Goal: Communication & Community: Answer question/provide support

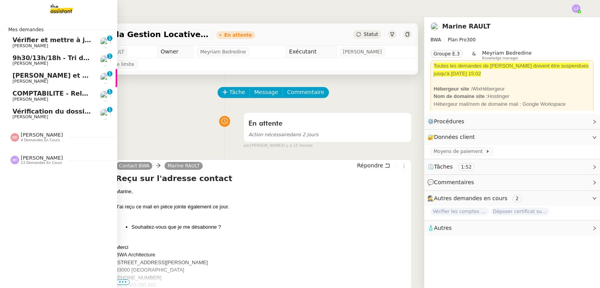
scroll to position [0, 3]
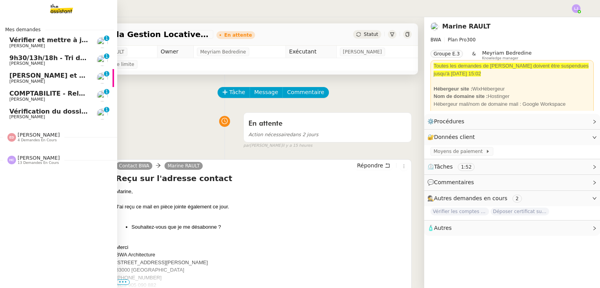
click at [59, 116] on span "[PERSON_NAME]" at bounding box center [48, 117] width 79 height 5
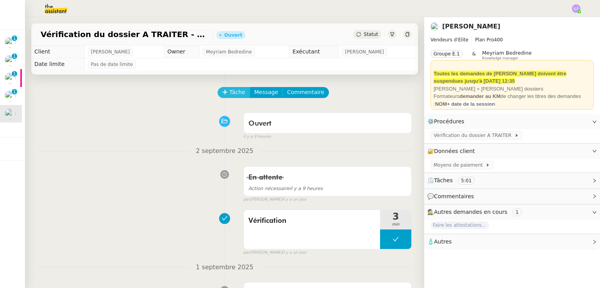
click at [229, 89] on span "Tâche" at bounding box center [237, 92] width 16 height 9
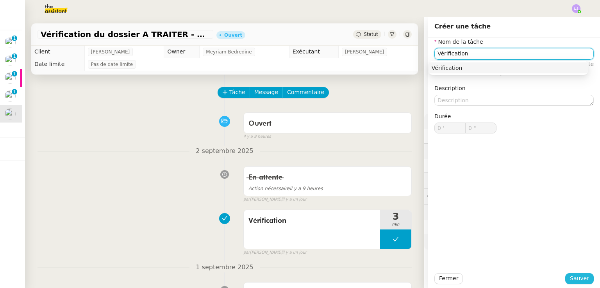
type input "Vérification"
click at [573, 277] on span "Sauver" at bounding box center [579, 278] width 19 height 9
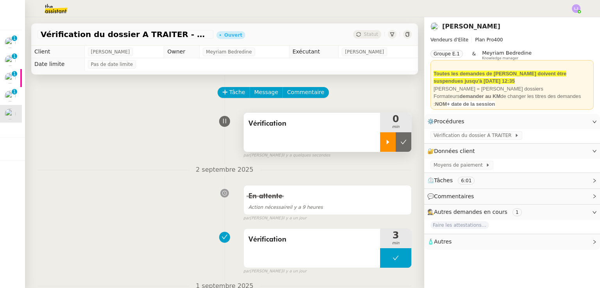
click at [380, 137] on div at bounding box center [388, 142] width 16 height 20
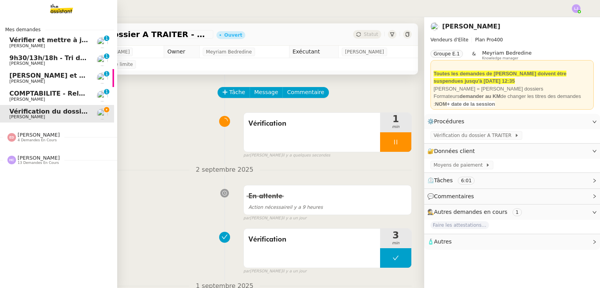
click at [53, 159] on span "[PERSON_NAME] 13 demandes en cours" at bounding box center [34, 160] width 62 height 10
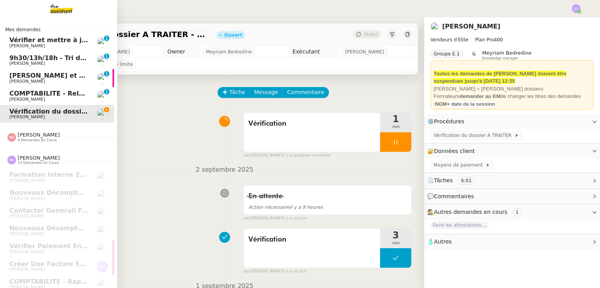
click at [75, 133] on nz-divider "[PERSON_NAME] 4 demandes en cours" at bounding box center [58, 137] width 117 height 10
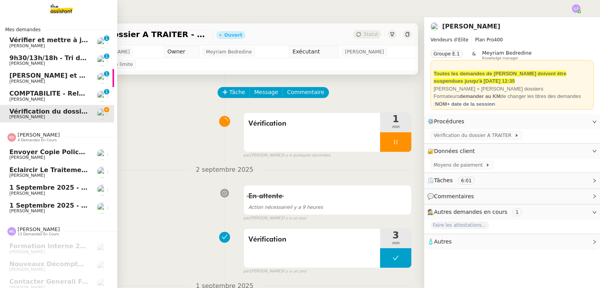
click at [18, 164] on link "Éclaircir le traitement des bordereaux GoldenCare [PERSON_NAME]" at bounding box center [55, 173] width 117 height 18
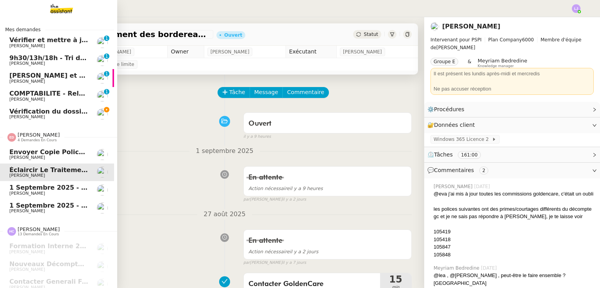
click at [59, 186] on span "1 septembre 2025 - QUOTIDIEN - OPAL - Gestion de la boîte mail OPAL" at bounding box center [134, 187] width 250 height 7
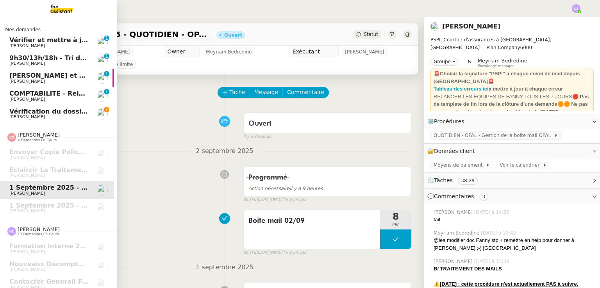
click at [71, 107] on link "Vérification du dossier A TRAITER - [DATE] [PERSON_NAME]" at bounding box center [55, 114] width 117 height 18
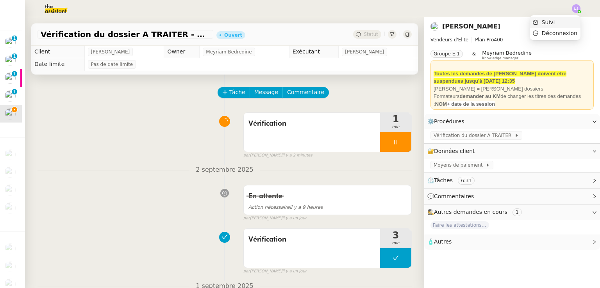
click at [565, 21] on li "Suivi" at bounding box center [555, 22] width 51 height 11
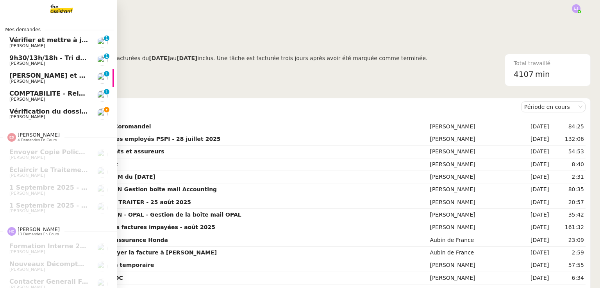
click at [29, 114] on span "Vérification du dossier A TRAITER - 1 septembre 2025" at bounding box center [103, 111] width 189 height 7
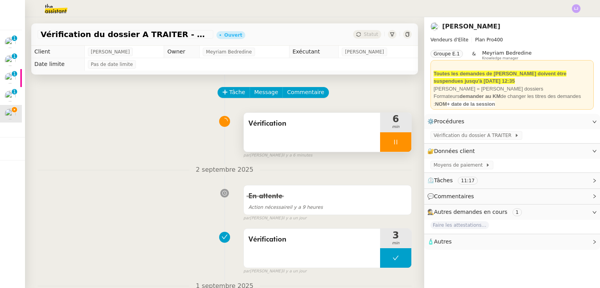
click at [394, 144] on icon at bounding box center [395, 142] width 3 height 5
click at [396, 144] on button at bounding box center [404, 142] width 16 height 20
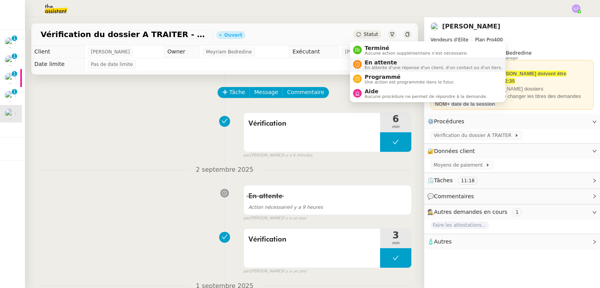
click at [369, 64] on span "En attente" at bounding box center [433, 62] width 137 height 6
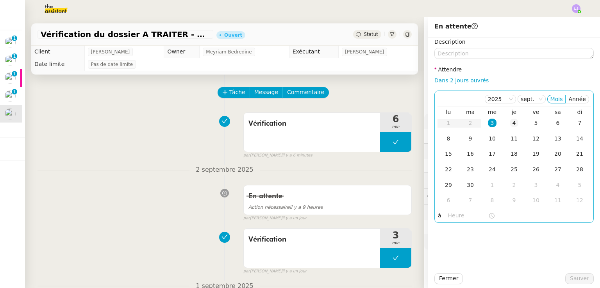
click at [510, 122] on div "4" at bounding box center [514, 123] width 9 height 9
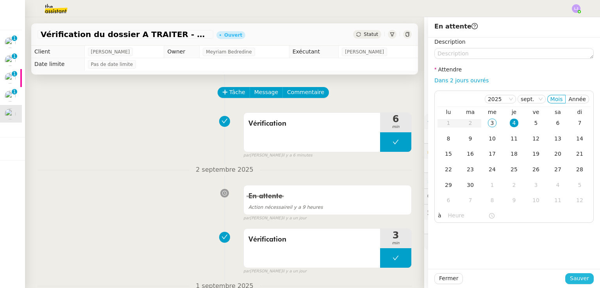
click at [570, 275] on span "Sauver" at bounding box center [579, 278] width 19 height 9
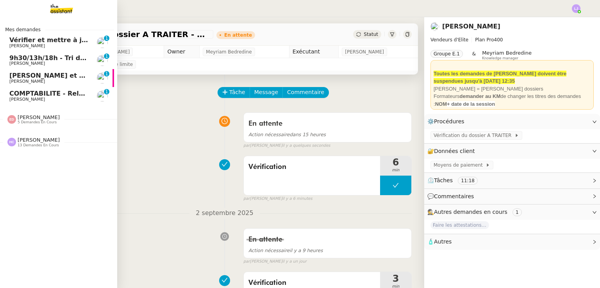
click at [29, 99] on span "[PERSON_NAME]" at bounding box center [27, 99] width 36 height 5
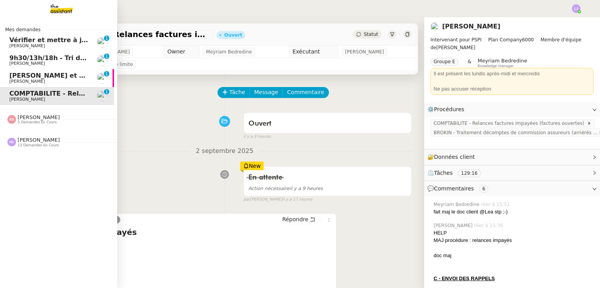
click at [64, 77] on span "[PERSON_NAME] et relancez les impayés chez [PERSON_NAME]" at bounding box center [119, 75] width 221 height 7
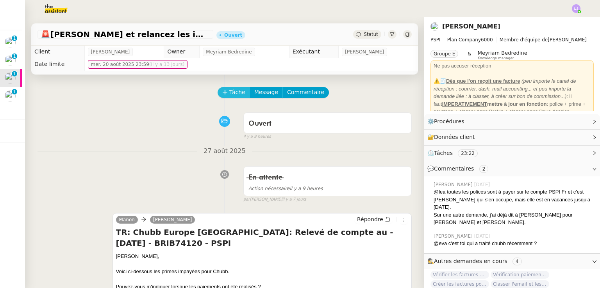
click at [229, 92] on span "Tâche" at bounding box center [237, 92] width 16 height 9
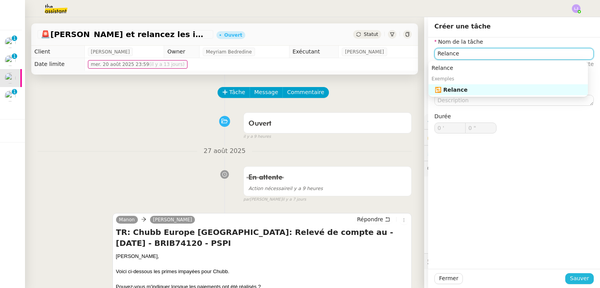
type input "Relance"
click at [573, 278] on span "Sauver" at bounding box center [579, 278] width 19 height 9
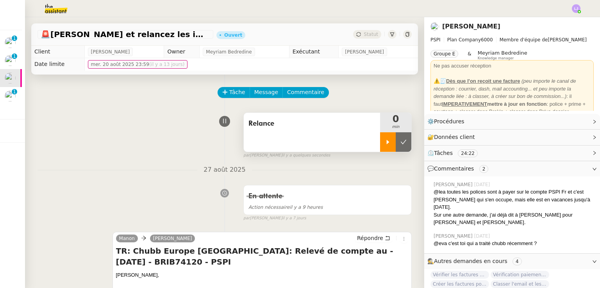
click at [380, 143] on div at bounding box center [388, 142] width 16 height 20
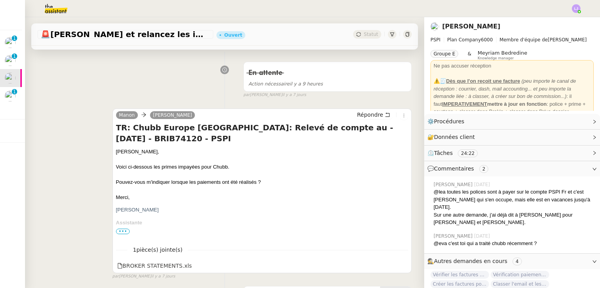
scroll to position [126, 0]
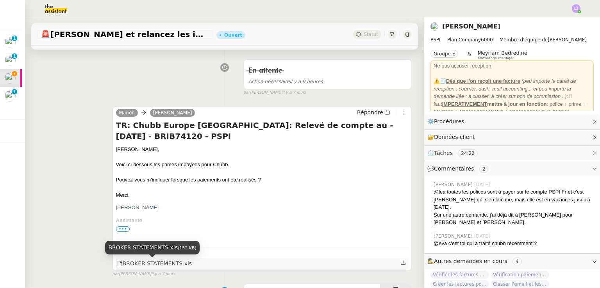
click at [159, 264] on div "BROKER STATEMENTS.xls" at bounding box center [154, 263] width 75 height 9
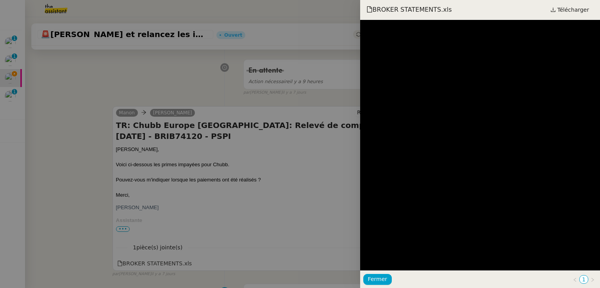
click at [268, 171] on div at bounding box center [300, 144] width 600 height 288
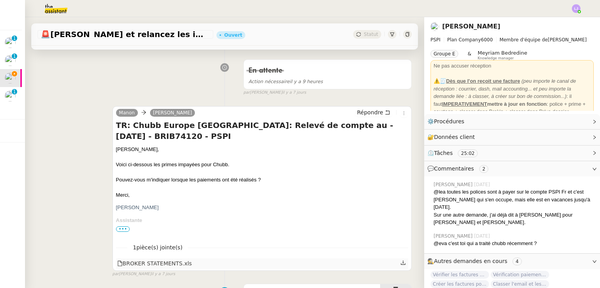
click at [400, 264] on icon at bounding box center [402, 262] width 5 height 5
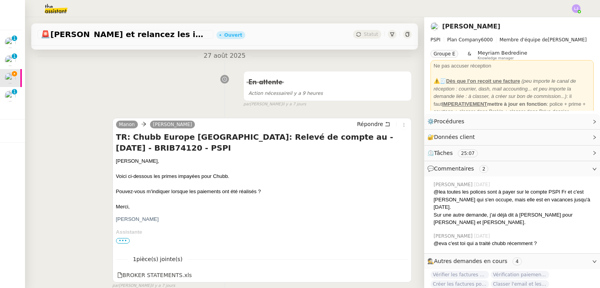
scroll to position [115, 0]
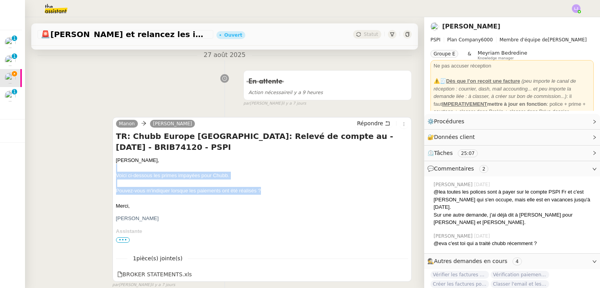
drag, startPoint x: 123, startPoint y: 169, endPoint x: 273, endPoint y: 192, distance: 151.7
click at [273, 192] on div "Sharlen, Voici ci-dessous les primes impayées pour Chubb. Pouvez-vous m'indique…" at bounding box center [262, 293] width 292 height 272
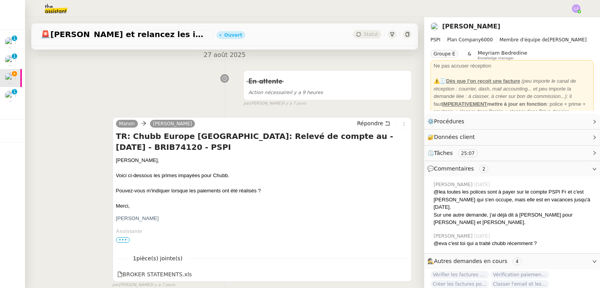
click at [288, 198] on div at bounding box center [262, 199] width 292 height 8
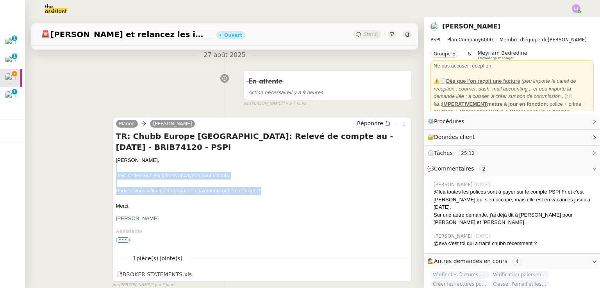
drag, startPoint x: 268, startPoint y: 192, endPoint x: 222, endPoint y: 167, distance: 52.1
click at [222, 167] on div "Sharlen, Voici ci-dessous les primes impayées pour Chubb. Pouvez-vous m'indique…" at bounding box center [262, 293] width 292 height 272
copy div "Voici ci-dessous les primes impayées pour Chubb. Pouvez-vous m'indiquer lorsque…"
click at [370, 122] on span "Répondre" at bounding box center [370, 124] width 26 height 8
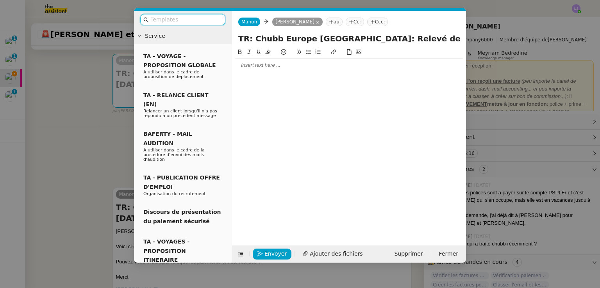
click at [192, 19] on input "text" at bounding box center [185, 19] width 70 height 9
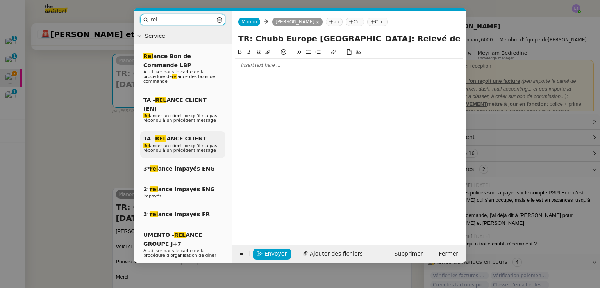
type input "rel"
click at [198, 136] on span "TA - REL ANCE CLIENT" at bounding box center [174, 139] width 63 height 6
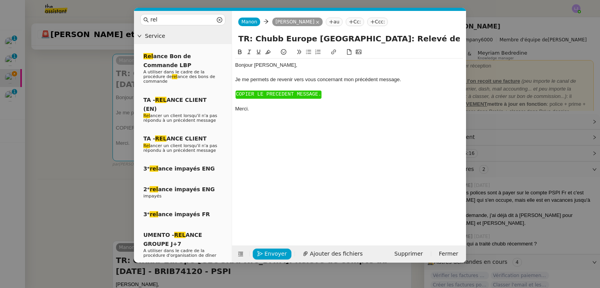
click at [298, 96] on span "COPIER LE PRECEDENT MESSAGE." at bounding box center [278, 94] width 85 height 6
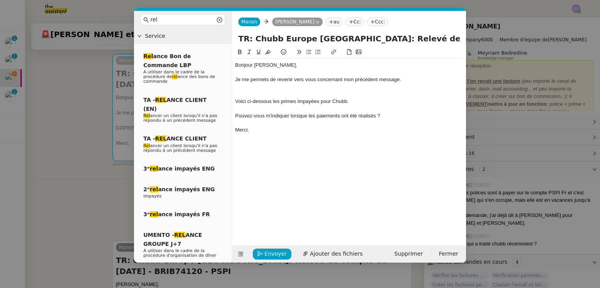
scroll to position [0, 0]
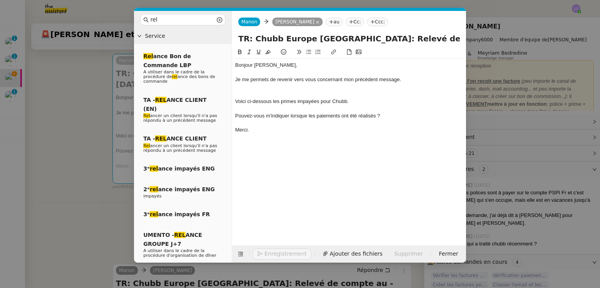
click at [282, 93] on div at bounding box center [349, 94] width 228 height 7
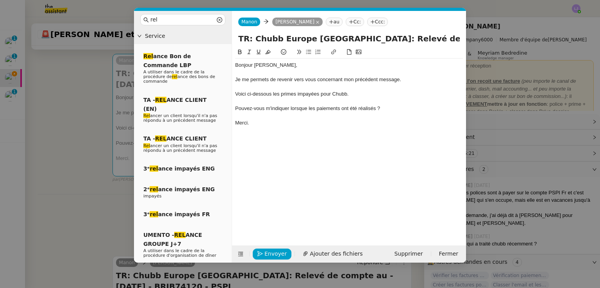
click at [301, 110] on div "Pouvez-vous m'indiquer lorsque les paiements ont été réalisés ?" at bounding box center [349, 108] width 228 height 7
click at [334, 252] on span "Ajouter des fichiers" at bounding box center [336, 254] width 53 height 9
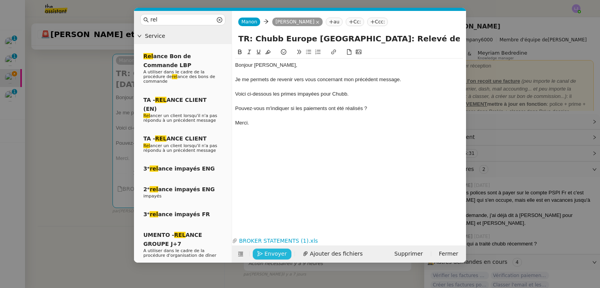
click at [283, 256] on span "Envoyer" at bounding box center [275, 254] width 22 height 9
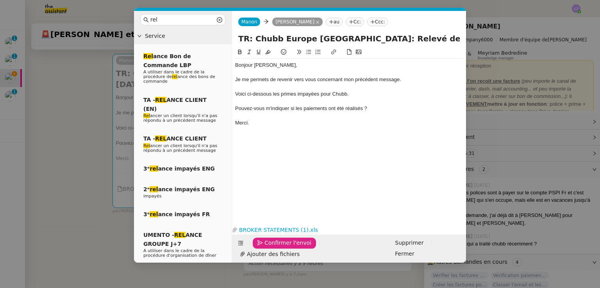
click at [283, 248] on span "Confirmer l'envoi" at bounding box center [287, 243] width 47 height 9
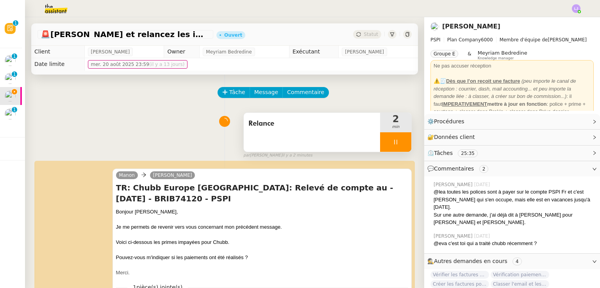
click at [397, 145] on div at bounding box center [395, 142] width 31 height 20
click at [397, 145] on button at bounding box center [404, 142] width 16 height 20
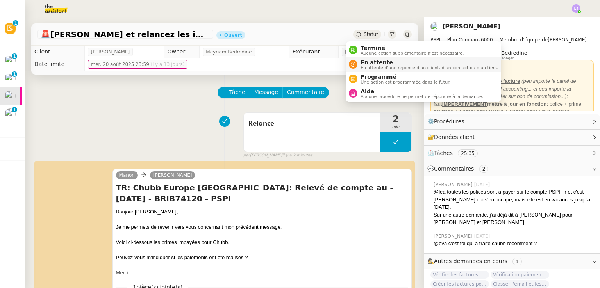
click at [373, 62] on span "En attente" at bounding box center [429, 62] width 137 height 6
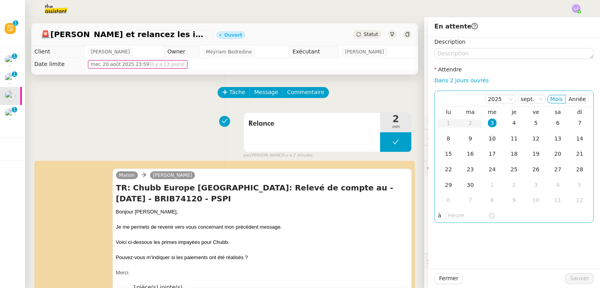
click at [493, 137] on td "10" at bounding box center [492, 139] width 22 height 16
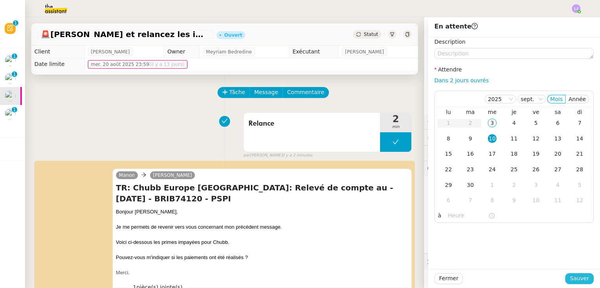
click at [574, 278] on span "Sauver" at bounding box center [579, 278] width 19 height 9
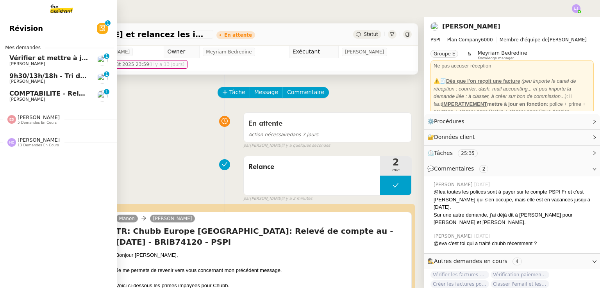
click at [46, 60] on span "Vérifier et mettre à jour les procédures MJL et TDM" at bounding box center [99, 57] width 180 height 7
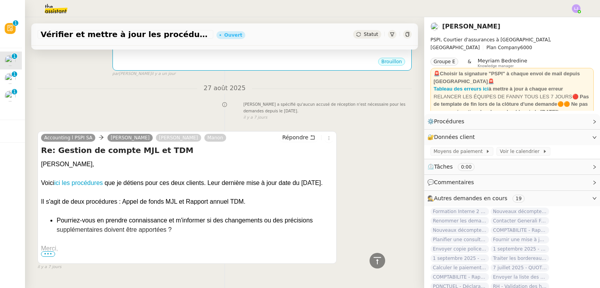
scroll to position [204, 0]
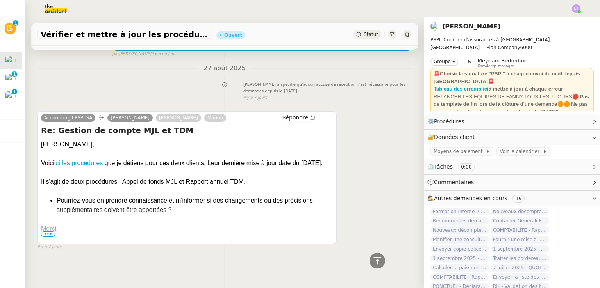
click at [44, 232] on span "•••" at bounding box center [48, 234] width 14 height 5
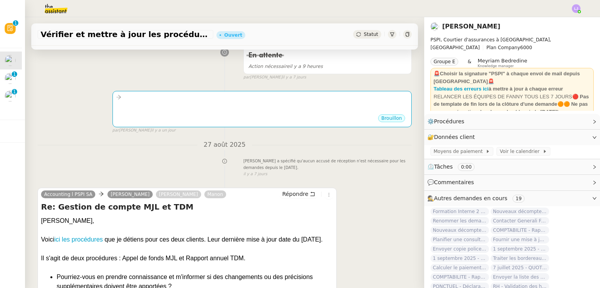
scroll to position [0, 0]
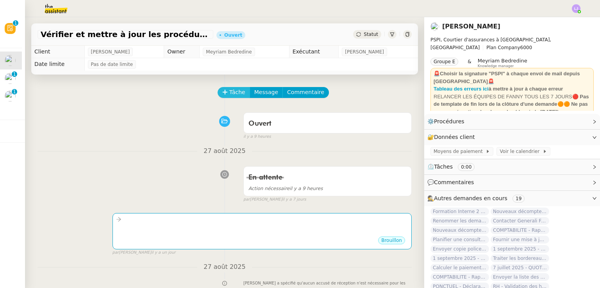
click at [229, 94] on span "Tâche" at bounding box center [237, 92] width 16 height 9
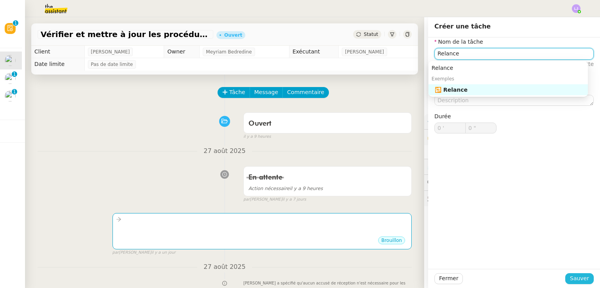
type input "Relance"
click at [570, 275] on span "Sauver" at bounding box center [579, 278] width 19 height 9
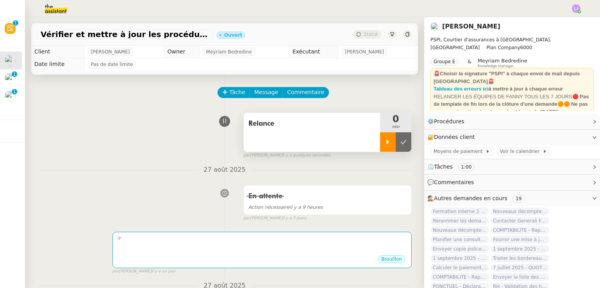
click at [380, 146] on div at bounding box center [388, 142] width 16 height 20
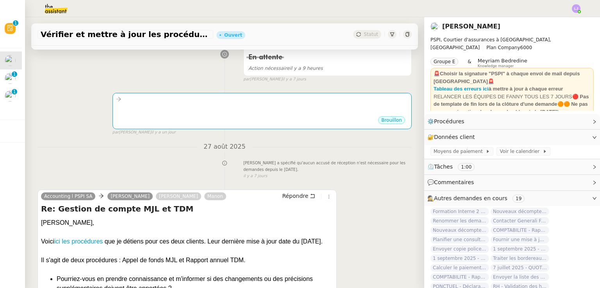
scroll to position [145, 0]
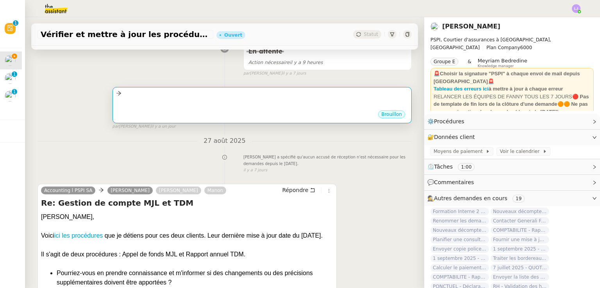
click at [278, 115] on div "Brouillon" at bounding box center [262, 116] width 292 height 12
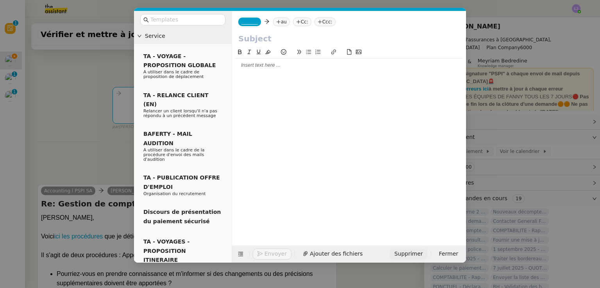
click at [411, 258] on button "Supprimer" at bounding box center [408, 254] width 38 height 11
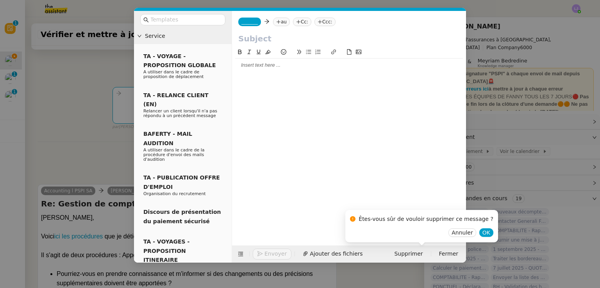
click at [470, 228] on div "Annuler OK" at bounding box center [421, 232] width 143 height 9
click at [482, 232] on span "OK" at bounding box center [486, 233] width 8 height 8
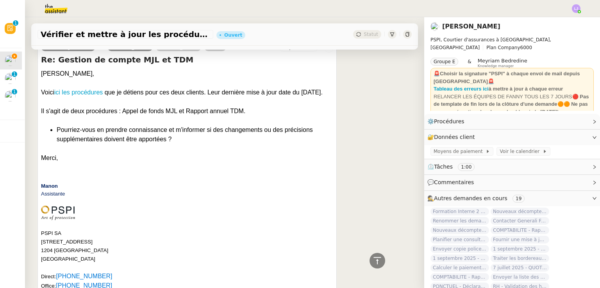
scroll to position [232, 0]
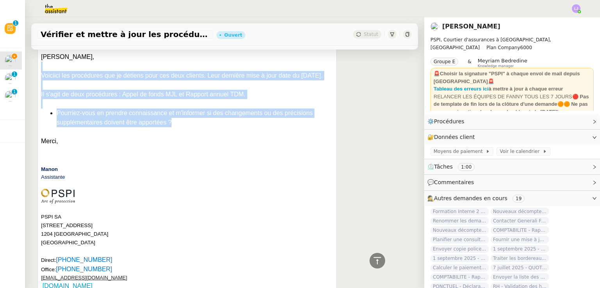
drag, startPoint x: 43, startPoint y: 66, endPoint x: 185, endPoint y: 125, distance: 154.2
copy div "Voici ici les procédures que je détiens pour ces deux clients. Leur dernière mi…"
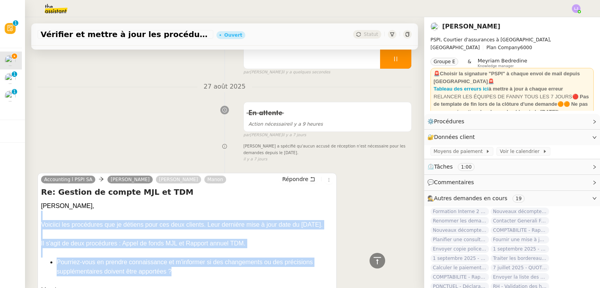
scroll to position [82, 0]
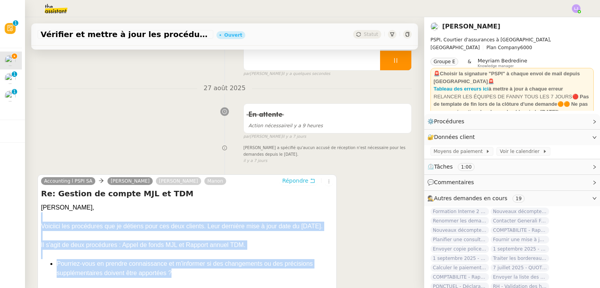
click at [295, 185] on button "Répondre" at bounding box center [298, 181] width 39 height 9
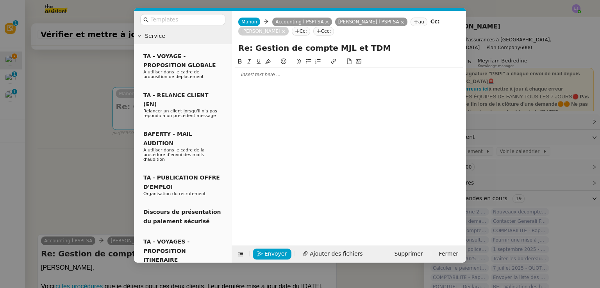
click at [300, 73] on div at bounding box center [349, 74] width 228 height 7
click at [198, 19] on input "text" at bounding box center [185, 19] width 70 height 9
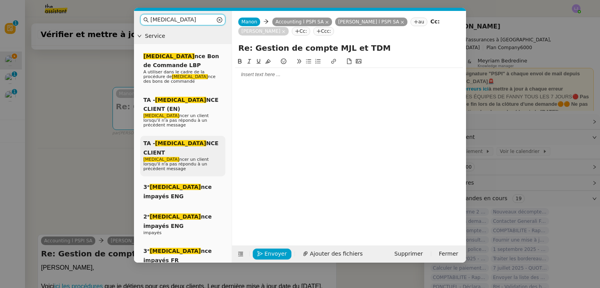
type input "[MEDICAL_DATA]"
click at [202, 136] on div "TA - [MEDICAL_DATA] NCE CLIENT [MEDICAL_DATA] ncer un client lorsqu'il n'a pas …" at bounding box center [182, 156] width 85 height 41
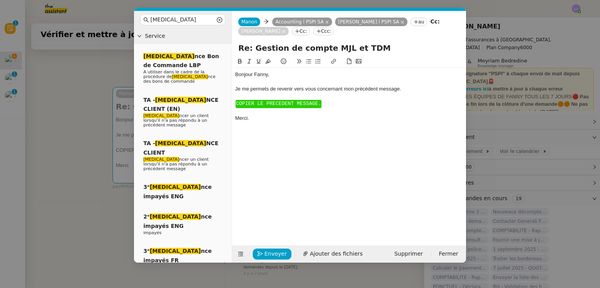
click at [268, 102] on span "COPIER LE PRECEDENT MESSAGE." at bounding box center [278, 104] width 85 height 6
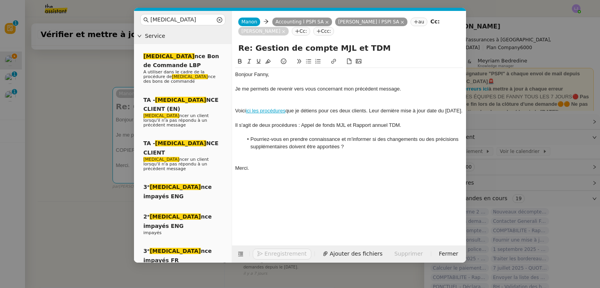
click at [268, 102] on div at bounding box center [349, 103] width 228 height 7
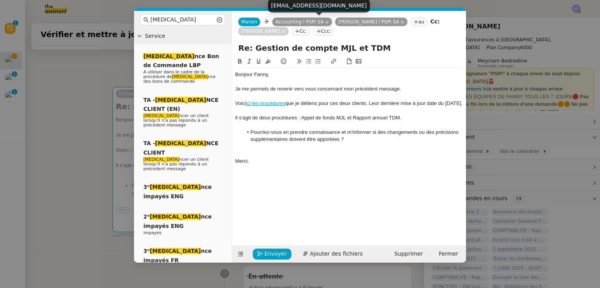
click at [325, 22] on icon at bounding box center [326, 22] width 3 height 3
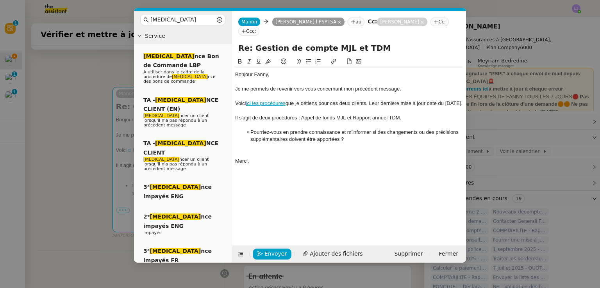
click at [257, 145] on div at bounding box center [349, 146] width 228 height 7
click at [278, 258] on span "Envoyer" at bounding box center [275, 254] width 22 height 9
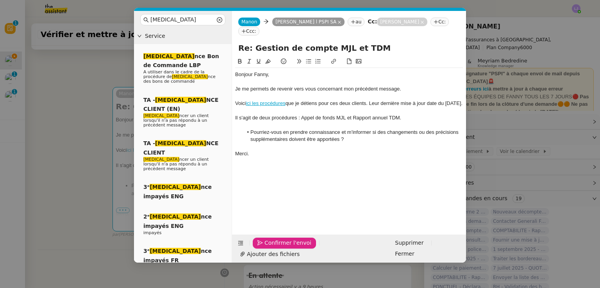
click at [271, 100] on link "ici les procédures" at bounding box center [265, 103] width 39 height 6
click at [275, 112] on link "[URL][DOMAIN_NAME]" at bounding box center [248, 117] width 54 height 10
click at [284, 248] on span "Confirmer l'envoi" at bounding box center [287, 243] width 47 height 9
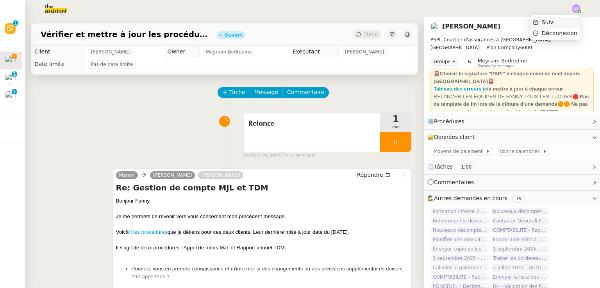
click at [565, 22] on li "Suivi" at bounding box center [555, 22] width 51 height 11
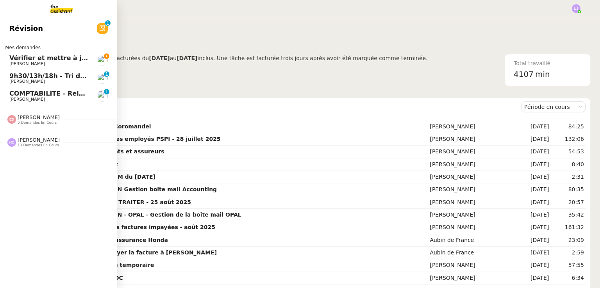
click at [24, 59] on span "Vérifier et mettre à jour les procédures MJL et TDM" at bounding box center [99, 57] width 180 height 7
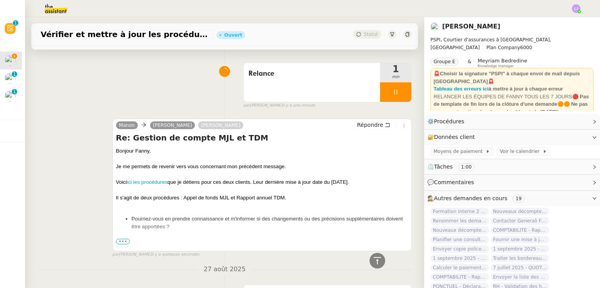
scroll to position [46, 0]
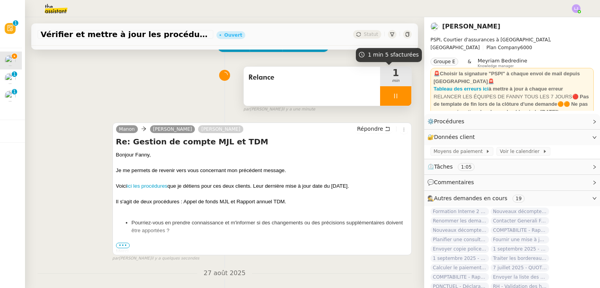
click at [389, 91] on div at bounding box center [395, 96] width 31 height 20
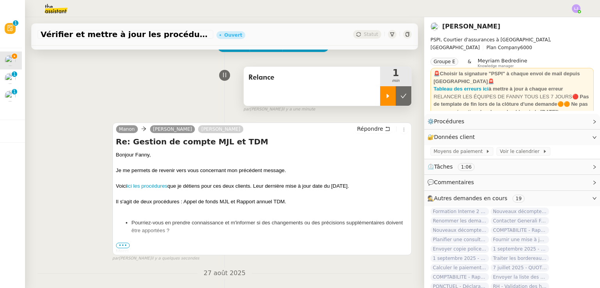
click at [396, 91] on button at bounding box center [404, 96] width 16 height 20
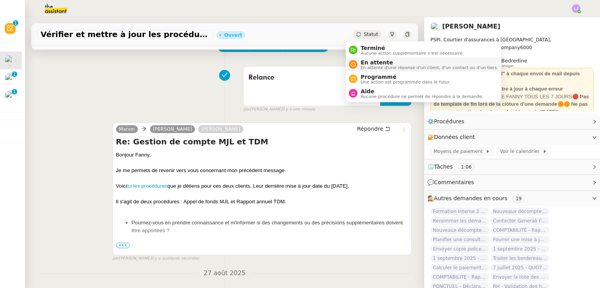
click at [372, 63] on span "En attente" at bounding box center [429, 62] width 137 height 6
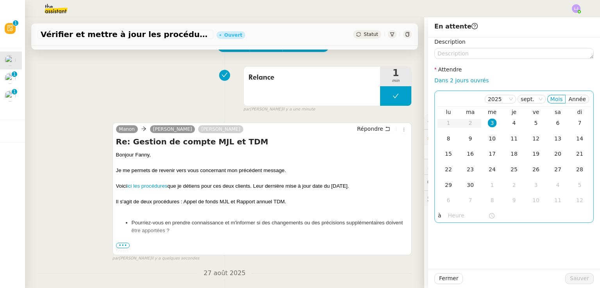
click at [481, 135] on td "10" at bounding box center [492, 139] width 22 height 16
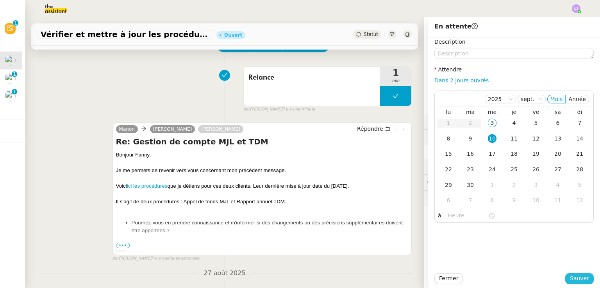
click at [570, 277] on span "Sauver" at bounding box center [579, 278] width 19 height 9
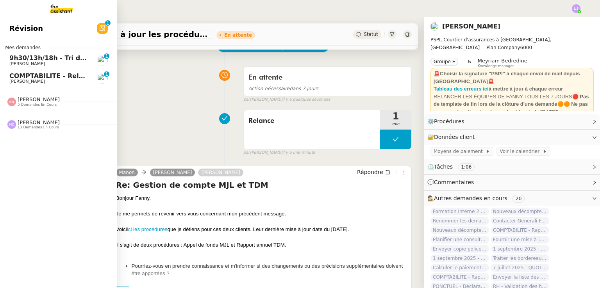
click at [72, 59] on span "9h30/13h/18h - Tri de la boite mail PRO - 29 août 2025" at bounding box center [104, 57] width 191 height 7
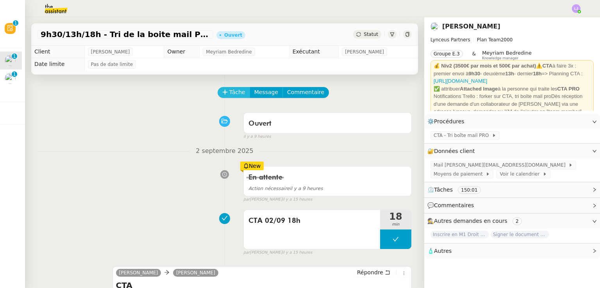
click at [223, 96] on button "Tâche" at bounding box center [234, 92] width 32 height 11
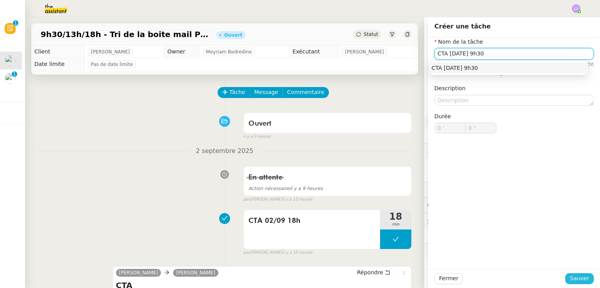
type input "CTA [DATE] 9h30"
click at [578, 280] on span "Sauver" at bounding box center [579, 278] width 19 height 9
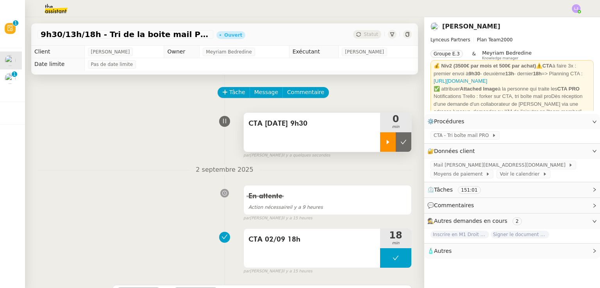
click at [384, 136] on div at bounding box center [388, 142] width 16 height 20
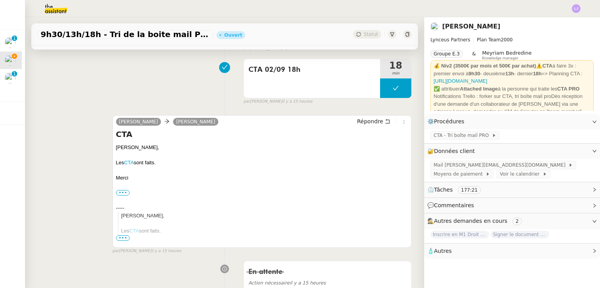
scroll to position [170, 0]
drag, startPoint x: 139, startPoint y: 178, endPoint x: 111, endPoint y: 147, distance: 42.3
click at [112, 147] on div "[PERSON_NAME] [PERSON_NAME] Répondre CTA [PERSON_NAME], Les CTA sont faits. [GE…" at bounding box center [261, 181] width 299 height 133
copy div "[PERSON_NAME], Les CTA sont faits. [GEOGRAPHIC_DATA]"
click at [361, 124] on span "Répondre" at bounding box center [370, 121] width 26 height 8
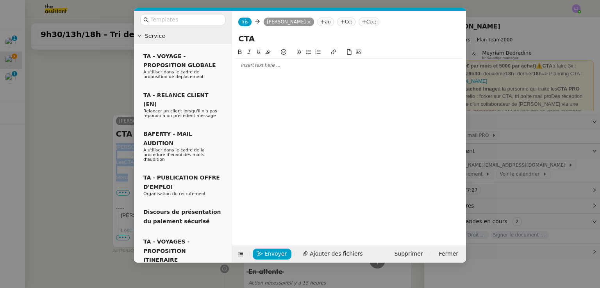
scroll to position [230, 0]
click at [252, 71] on div at bounding box center [349, 65] width 228 height 13
click at [108, 104] on nz-modal-container "Service TA - VOYAGE - PROPOSITION GLOBALE A utiliser dans le cadre de propositi…" at bounding box center [300, 144] width 600 height 288
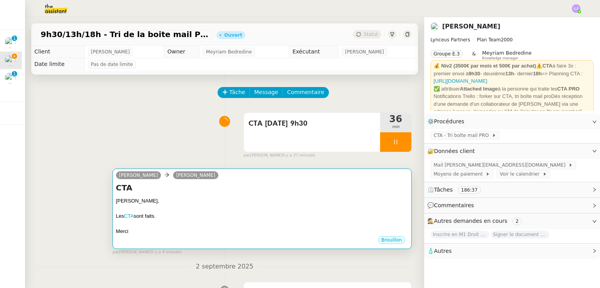
click at [247, 203] on div "[PERSON_NAME]," at bounding box center [262, 201] width 292 height 8
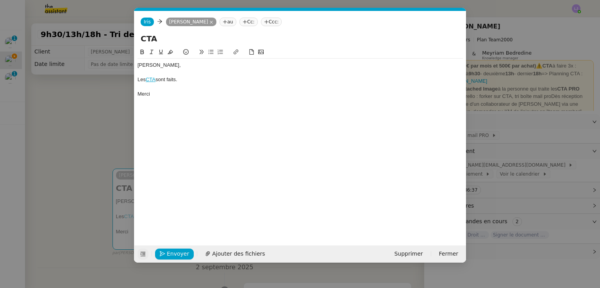
scroll to position [0, 16]
click at [175, 252] on span "Envoyer" at bounding box center [178, 254] width 22 height 9
click at [175, 252] on span "Confirmer l'envoi" at bounding box center [190, 254] width 47 height 9
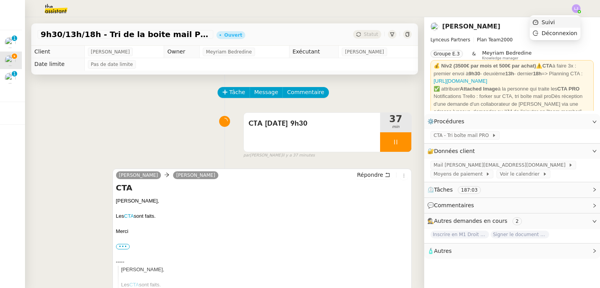
click at [571, 19] on li "Suivi" at bounding box center [555, 22] width 51 height 11
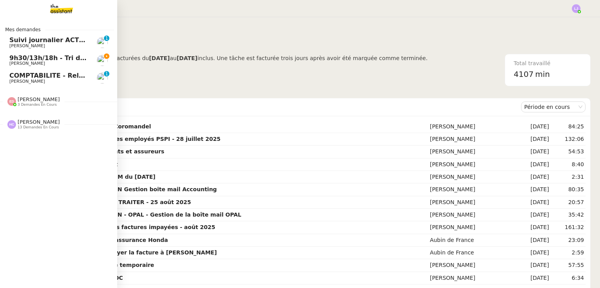
click at [53, 57] on span "9h30/13h/18h - Tri de la boite mail PRO - 29 août 2025" at bounding box center [104, 57] width 191 height 7
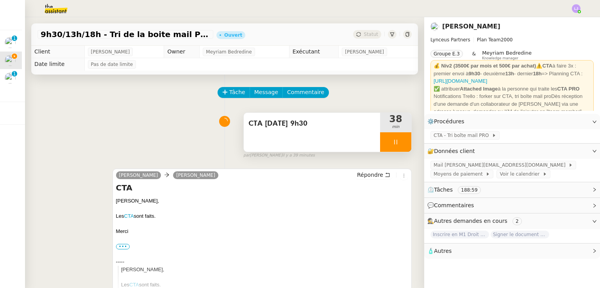
click at [396, 143] on div at bounding box center [395, 142] width 31 height 20
click at [400, 143] on icon at bounding box center [403, 142] width 6 height 6
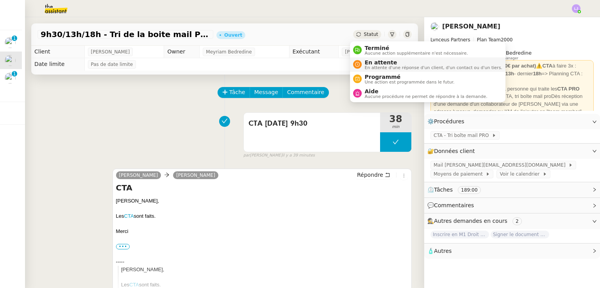
click at [390, 69] on span "En attente d'une réponse d'un client, d'un contact ou d'un tiers." at bounding box center [433, 68] width 137 height 4
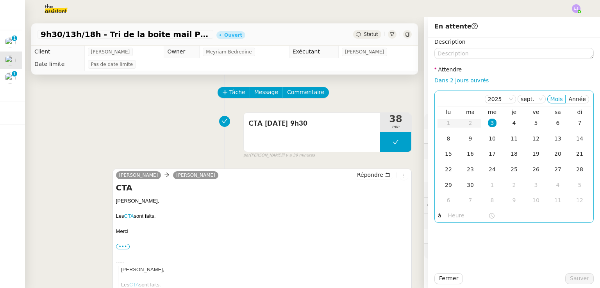
click at [489, 125] on div "3" at bounding box center [492, 123] width 9 height 9
click at [464, 222] on div "[DATE] Mois Année lu ma me je ve sa di 1 2 3 4 5 6 7 8 9 10 11 12 13 14 15 16 1…" at bounding box center [513, 157] width 159 height 132
click at [455, 218] on input "text" at bounding box center [468, 215] width 40 height 9
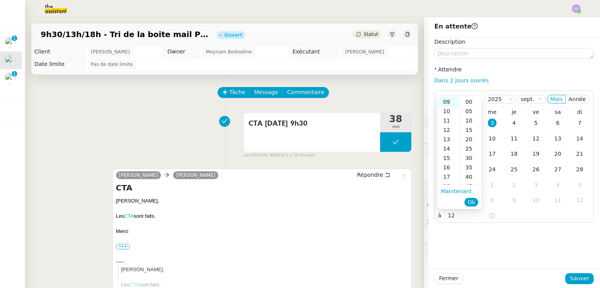
scroll to position [84, 0]
click at [446, 131] on div "12" at bounding box center [448, 129] width 22 height 9
click at [470, 159] on div "30" at bounding box center [470, 157] width 21 height 9
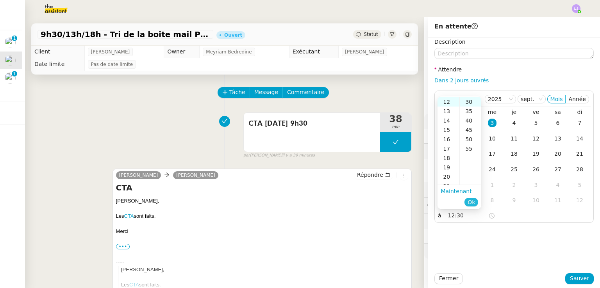
click at [477, 205] on button "Ok" at bounding box center [471, 202] width 14 height 9
type input "12:30"
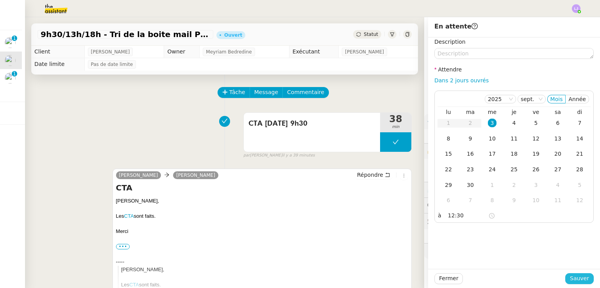
click at [573, 279] on span "Sauver" at bounding box center [579, 278] width 19 height 9
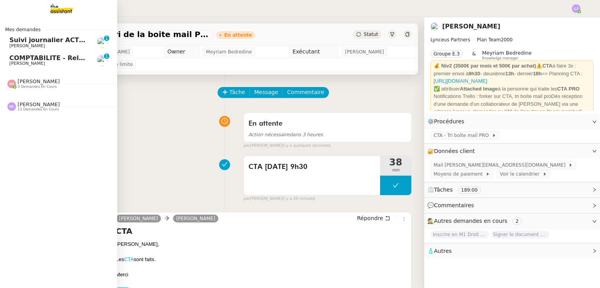
click at [51, 45] on span "[PERSON_NAME]" at bounding box center [48, 46] width 79 height 5
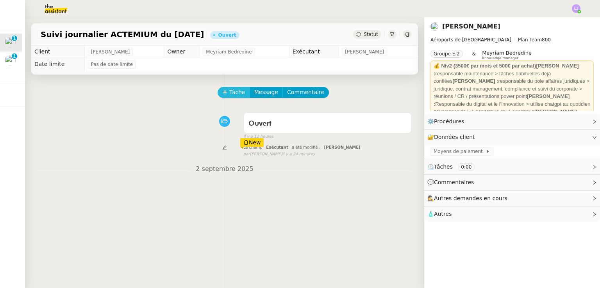
click at [230, 91] on span "Tâche" at bounding box center [237, 92] width 16 height 9
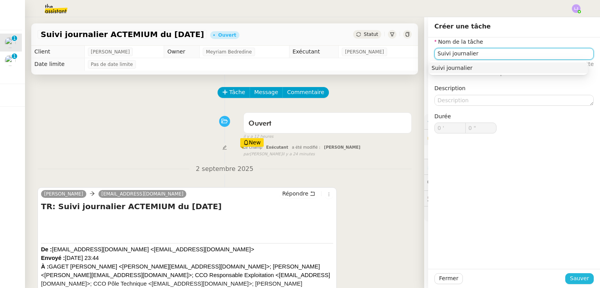
type input "Suivi journalier"
click at [586, 277] on button "Sauver" at bounding box center [579, 278] width 29 height 11
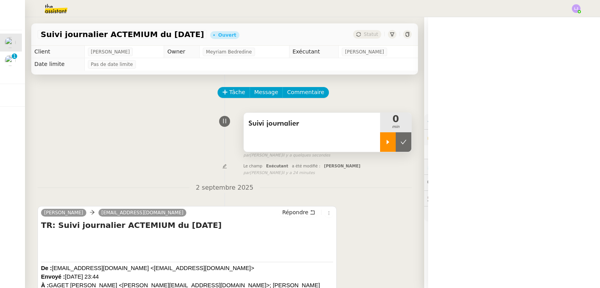
click at [385, 145] on icon at bounding box center [388, 142] width 6 height 6
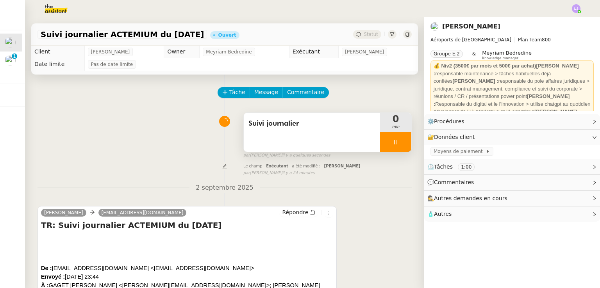
scroll to position [132, 0]
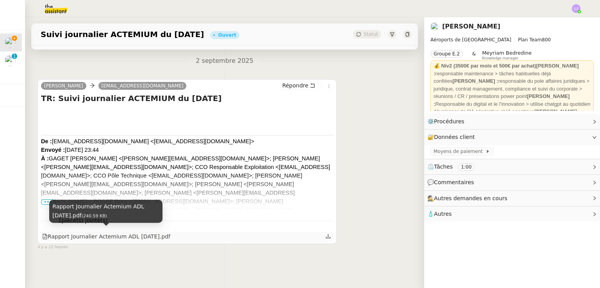
click at [154, 234] on div "Rapport Journalier Actemium ADL [DATE].pdf" at bounding box center [106, 236] width 128 height 9
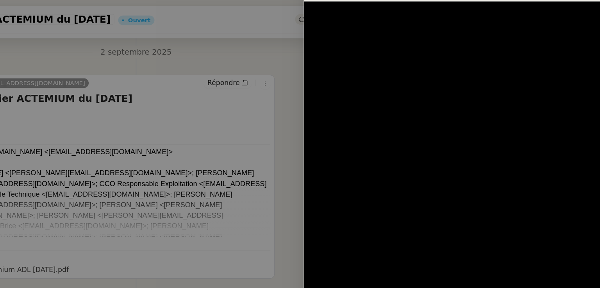
click at [251, 109] on div at bounding box center [300, 144] width 600 height 288
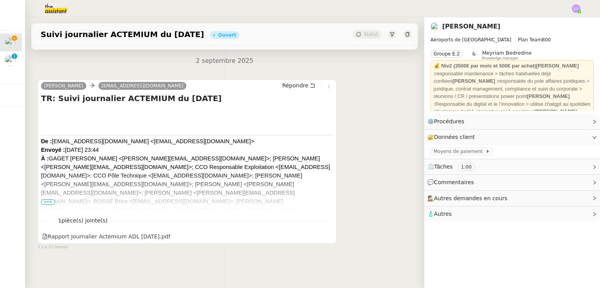
scroll to position [0, 0]
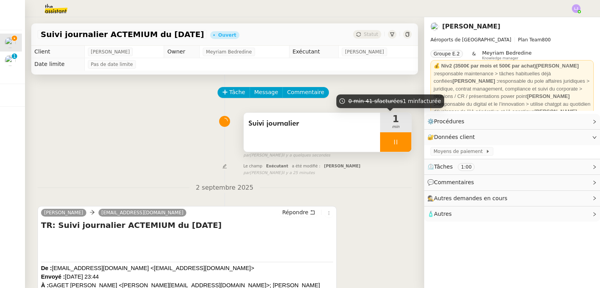
click at [394, 142] on div at bounding box center [395, 142] width 31 height 20
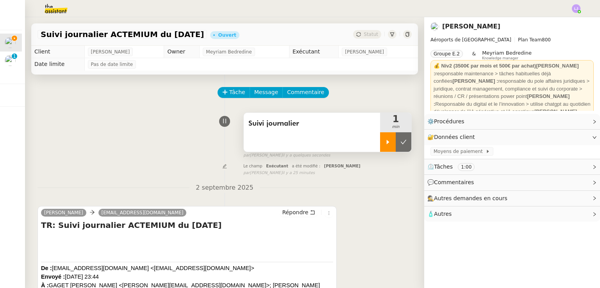
click at [400, 142] on icon at bounding box center [403, 142] width 6 height 6
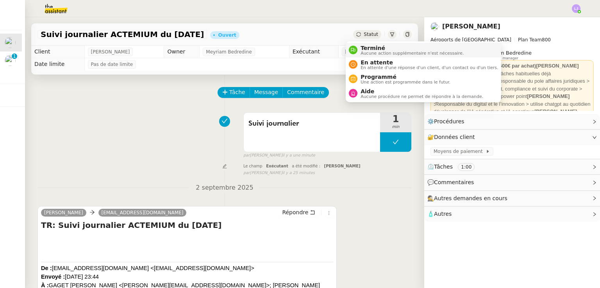
click at [369, 45] on span "Terminé" at bounding box center [412, 48] width 103 height 6
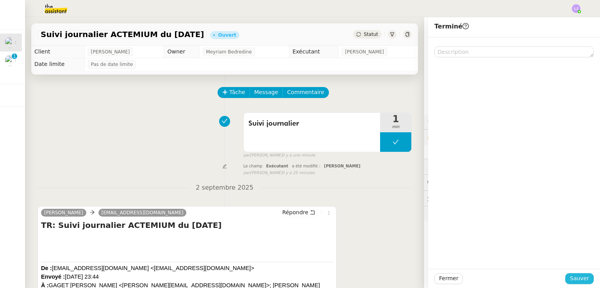
click at [586, 275] on button "Sauver" at bounding box center [579, 278] width 29 height 11
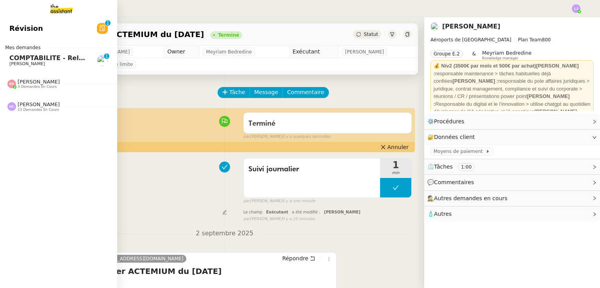
click at [48, 67] on link "COMPTABILITE - Relances factures impayées - [DATE] [PERSON_NAME] 0 1 2 3 4 5 6 …" at bounding box center [55, 61] width 117 height 18
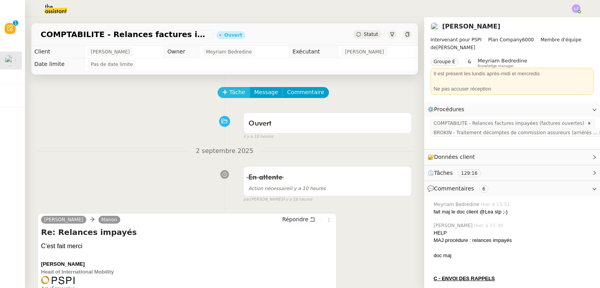
click at [223, 91] on button "Tâche" at bounding box center [234, 92] width 32 height 11
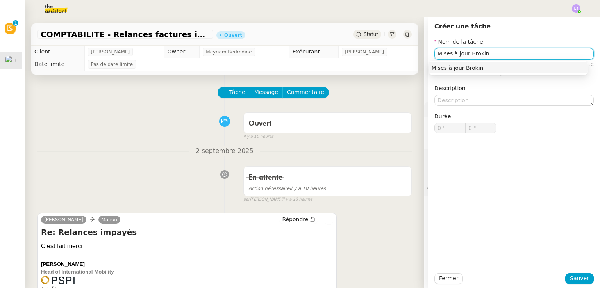
type input "Mises à jour Brokin"
click at [580, 273] on div "Fermer Sauver" at bounding box center [514, 278] width 172 height 19
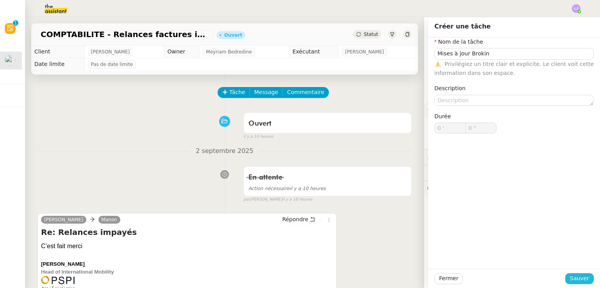
click at [580, 273] on button "Sauver" at bounding box center [579, 278] width 29 height 11
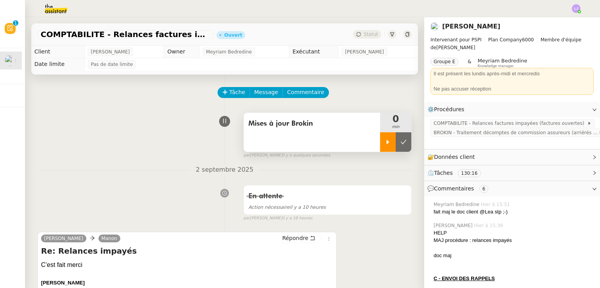
click at [385, 144] on icon at bounding box center [388, 142] width 6 height 6
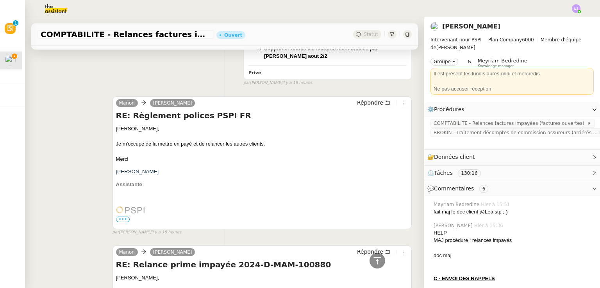
scroll to position [1451, 0]
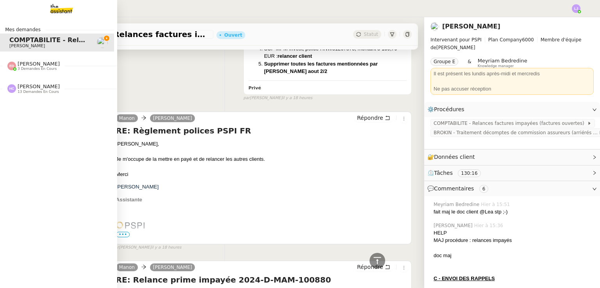
click at [30, 88] on span "[PERSON_NAME]" at bounding box center [39, 87] width 42 height 6
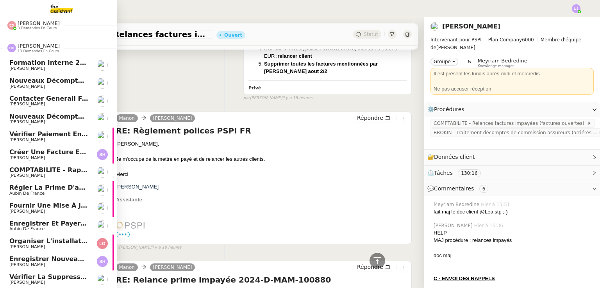
scroll to position [0, 3]
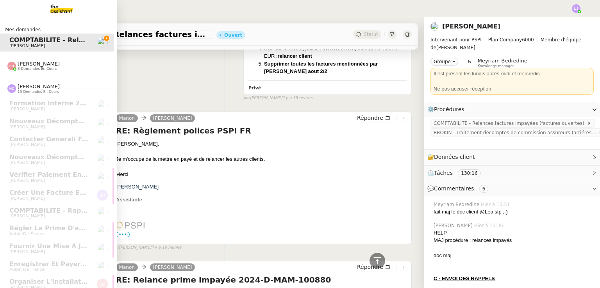
click at [21, 67] on span "3 demandes en cours" at bounding box center [37, 69] width 39 height 4
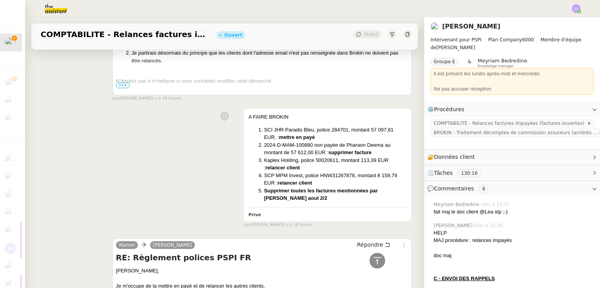
scroll to position [1323, 0]
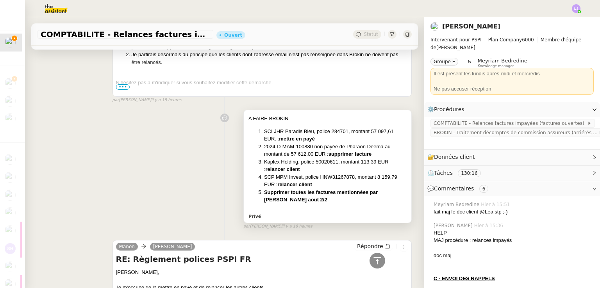
click at [284, 200] on strong "Supprimer toutes les factures mentionnées par [PERSON_NAME] aout 2/2" at bounding box center [321, 196] width 114 height 14
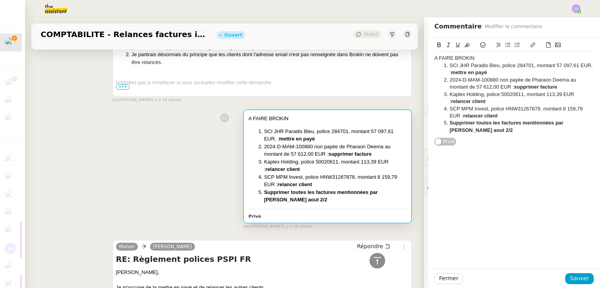
click at [519, 63] on li "SCI JHR Paradis Bleu, police 284701, montant 57 097,61 EUR. : mettre en payé" at bounding box center [518, 69] width 152 height 14
copy li "284701"
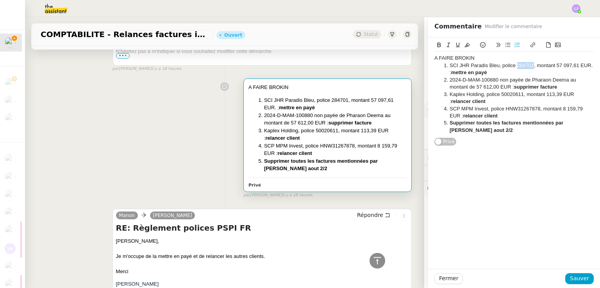
scroll to position [1353, 0]
click at [452, 75] on li "SCI JHR Paradis Bleu, police 284701, montant 57 097,61 EUR. : mettre en payé" at bounding box center [518, 69] width 152 height 14
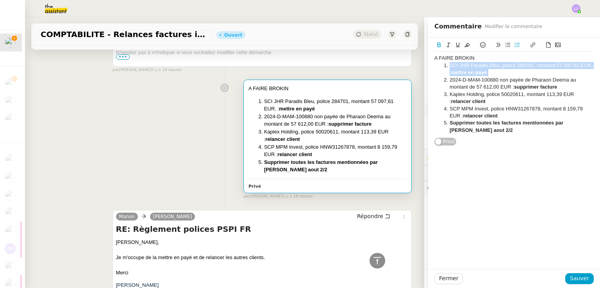
click at [452, 75] on li "SCI JHR Paradis Bleu, police 284701, montant 57 097,61 EUR. : mettre en payé" at bounding box center [518, 69] width 152 height 14
click at [464, 47] on icon at bounding box center [466, 45] width 5 height 4
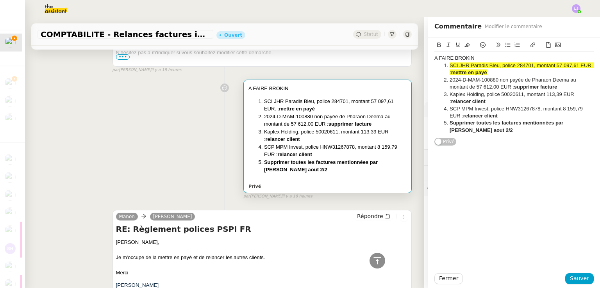
click at [486, 122] on strong "Supprimer toutes les factures mentionnées par [PERSON_NAME] aout 2/2" at bounding box center [507, 126] width 115 height 13
drag, startPoint x: 492, startPoint y: 79, endPoint x: 444, endPoint y: 80, distance: 47.7
click at [444, 80] on li "2024-D-MAM-100880 non payée de Pharaon Deema au montant de 57 612,00 EUR : supp…" at bounding box center [518, 84] width 152 height 14
copy li "2024-D-MAM-10088"
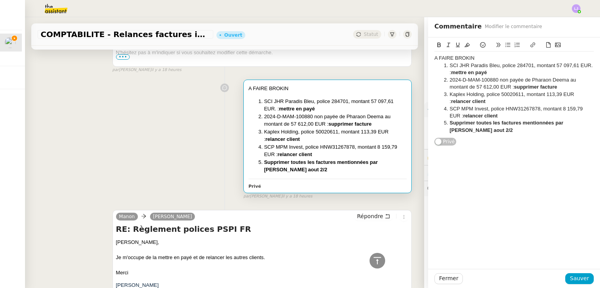
click at [469, 66] on li "SCI JHR Paradis Bleu, police 284701, montant 57 097,61 EUR. : mettre en payé" at bounding box center [518, 69] width 152 height 14
click at [464, 46] on icon at bounding box center [466, 45] width 5 height 4
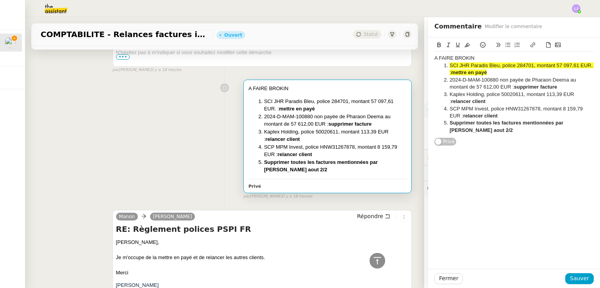
click at [478, 143] on div "A FAIRE BROKIN SCI JHR Paradis Bleu, police 284701, montant 57 097,61 EUR. : me…" at bounding box center [513, 91] width 159 height 109
click at [578, 280] on span "Sauver" at bounding box center [579, 278] width 19 height 9
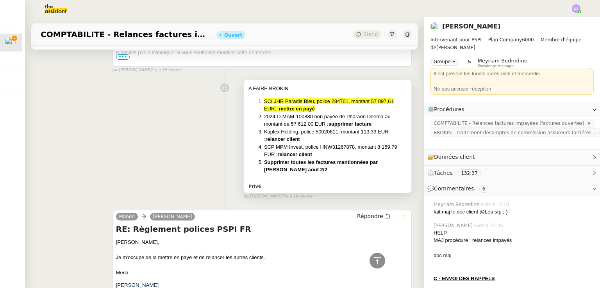
click at [300, 157] on strong "relancer client" at bounding box center [295, 155] width 34 height 6
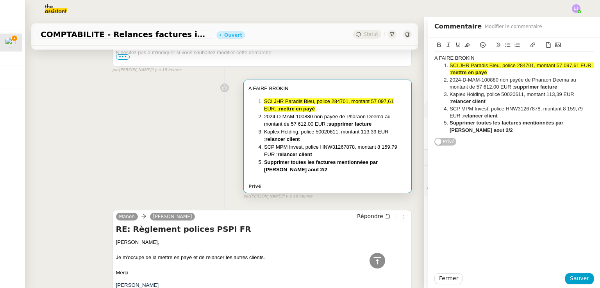
click at [507, 95] on li "Kaplex Holding, police 50020611, montant 113,39 EUR : relancer client" at bounding box center [518, 98] width 152 height 14
copy li "50020611"
click at [466, 80] on li "2024-D-MAM-100880 non payée de Pharaon Deema au montant de 57 612,00 EUR : supp…" at bounding box center [518, 84] width 152 height 14
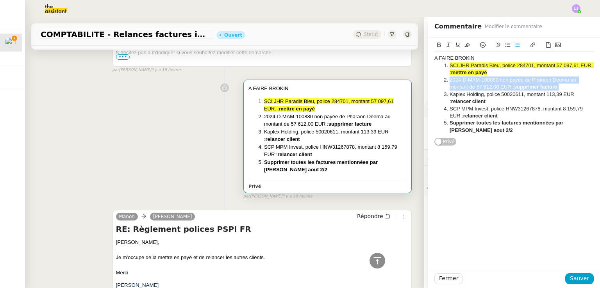
click at [466, 80] on li "2024-D-MAM-100880 non payée de Pharaon Deema au montant de 57 612,00 EUR : supp…" at bounding box center [518, 84] width 152 height 14
click at [464, 45] on icon at bounding box center [466, 44] width 5 height 5
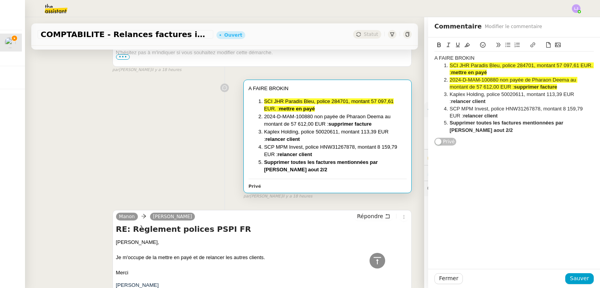
click at [463, 113] on strong "relancer client" at bounding box center [480, 116] width 34 height 6
click at [483, 110] on li "SCP MPM Invest, police HNW31267878, montant 8 159,79 EUR : relancer client" at bounding box center [518, 112] width 152 height 14
click at [462, 98] on li "Kaplex Holding, police 50020611, montant 113,39 EUR : relancer client" at bounding box center [518, 98] width 152 height 14
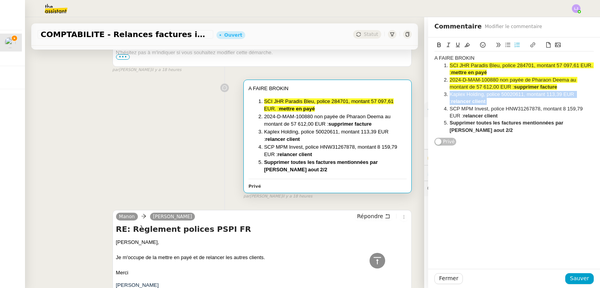
click at [464, 46] on icon at bounding box center [466, 44] width 5 height 5
click at [469, 110] on li "SCP MPM Invest, police HNW31267878, montant 8 159,79 EUR : relancer client" at bounding box center [518, 112] width 152 height 14
click at [505, 105] on li "SCP MPM Invest, police HNW31267878, montant 8 159,79 EUR : relancer client" at bounding box center [518, 112] width 152 height 14
copy li "HNW31267878"
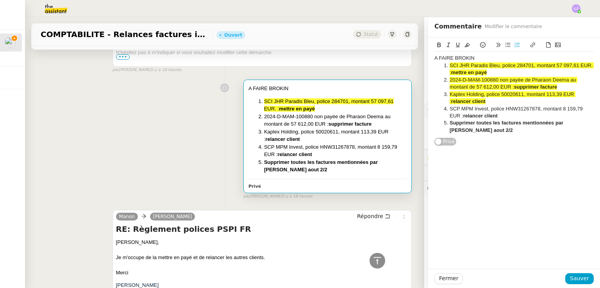
click at [475, 119] on li "SCP MPM Invest, police HNW31267878, montant 8 159,79 EUR : relancer client" at bounding box center [518, 112] width 152 height 14
click at [462, 49] on button at bounding box center [466, 45] width 9 height 9
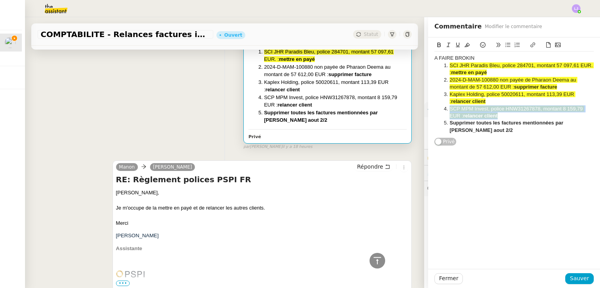
scroll to position [1405, 0]
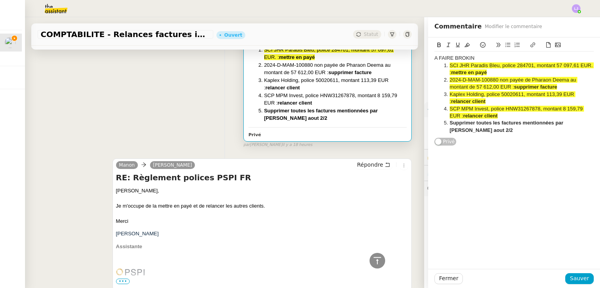
click at [460, 122] on strong "Supprimer toutes les factures mentionnées par [PERSON_NAME] aout 2/2" at bounding box center [507, 126] width 115 height 13
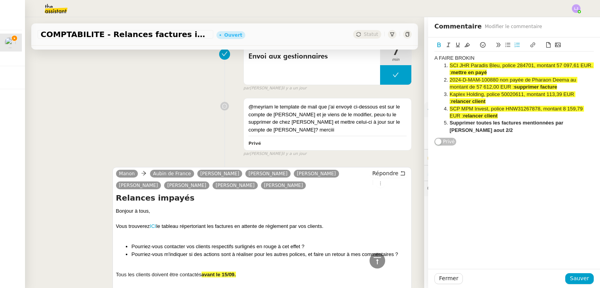
scroll to position [2412, 0]
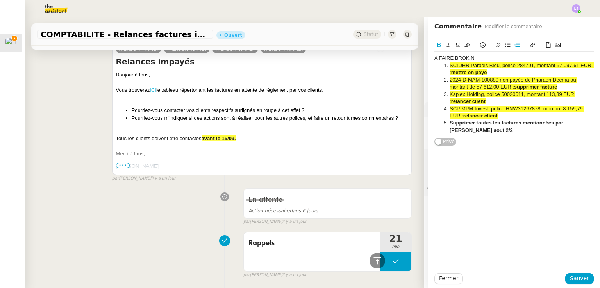
click at [152, 87] on link "ICI" at bounding box center [153, 90] width 7 height 6
click at [444, 275] on span "Fermer" at bounding box center [448, 278] width 19 height 9
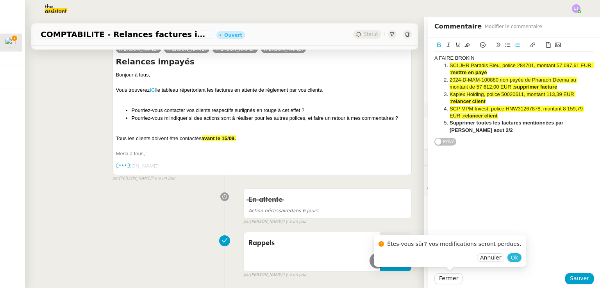
click at [510, 258] on span "Ok" at bounding box center [513, 258] width 7 height 8
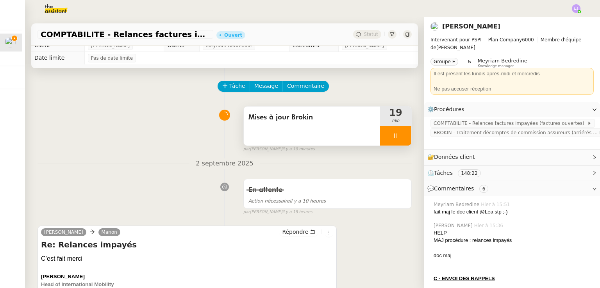
scroll to position [27, 0]
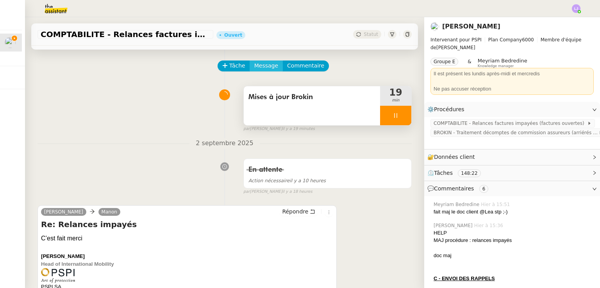
click at [261, 67] on span "Message" at bounding box center [266, 65] width 24 height 9
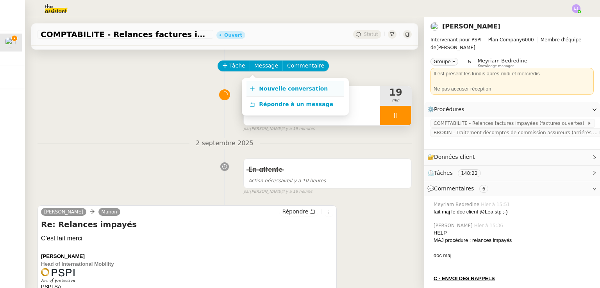
click at [270, 82] on link "Nouvelle conversation" at bounding box center [295, 89] width 98 height 16
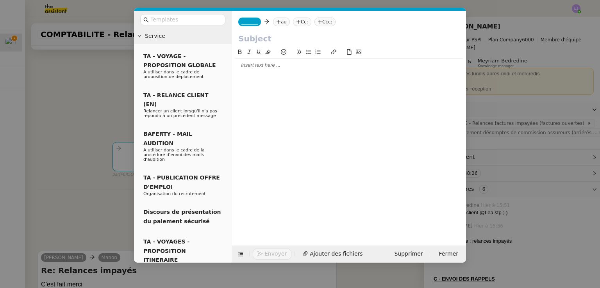
click at [279, 25] on nz-tag "au" at bounding box center [281, 22] width 17 height 9
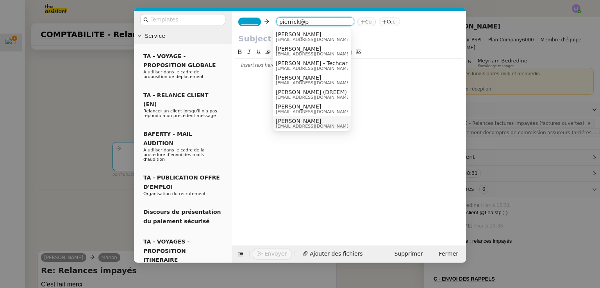
click at [317, 121] on div "[PERSON_NAME] [PERSON_NAME][EMAIL_ADDRESS][DOMAIN_NAME]" at bounding box center [312, 123] width 72 height 11
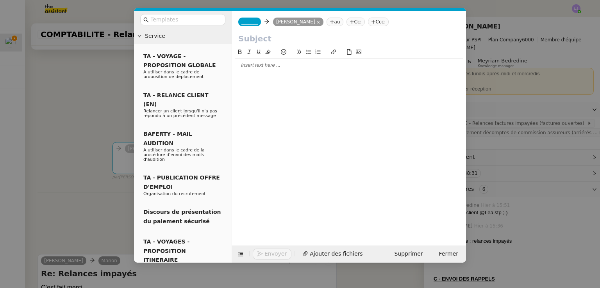
click at [327, 22] on nz-tag "au" at bounding box center [335, 22] width 17 height 9
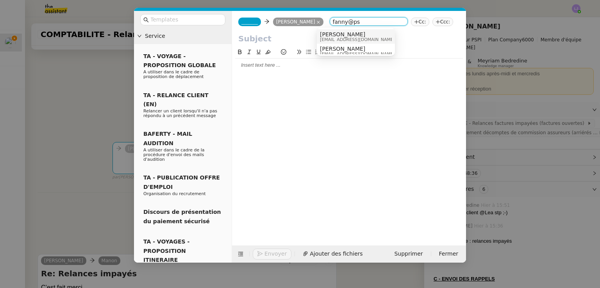
type input "fanny@ps"
click at [342, 43] on nz-option-item "[PERSON_NAME] [PERSON_NAME][EMAIL_ADDRESS][DOMAIN_NAME]" at bounding box center [356, 36] width 78 height 14
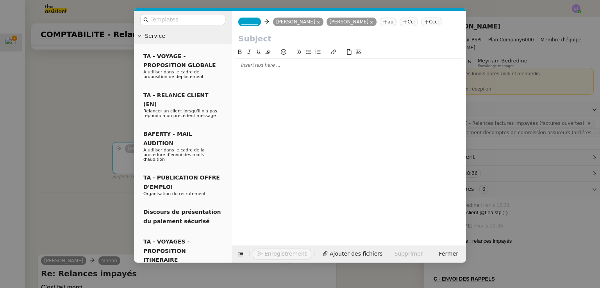
click at [239, 20] on nz-tag "_______" at bounding box center [249, 22] width 23 height 9
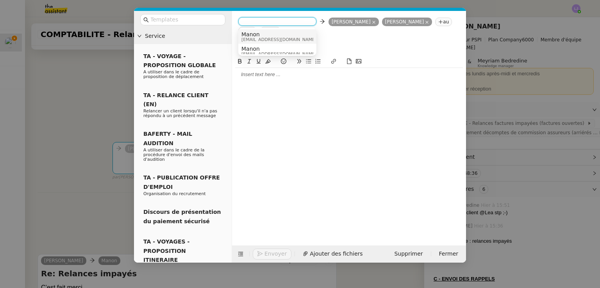
click at [272, 37] on div "Manon [EMAIL_ADDRESS][DOMAIN_NAME]" at bounding box center [281, 36] width 81 height 11
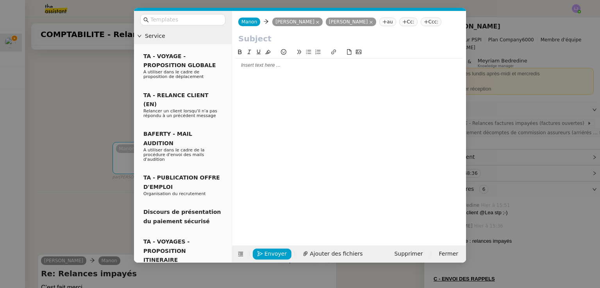
click at [271, 40] on input "text" at bounding box center [348, 39] width 221 height 12
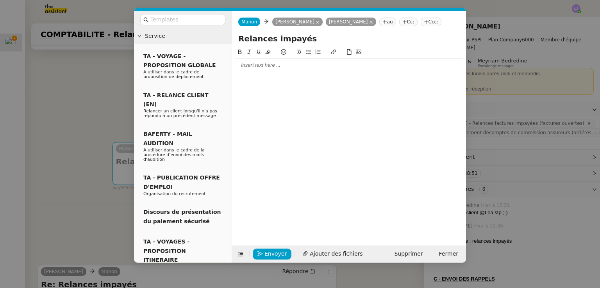
type input "Relances impayés"
click at [275, 64] on div at bounding box center [349, 65] width 228 height 7
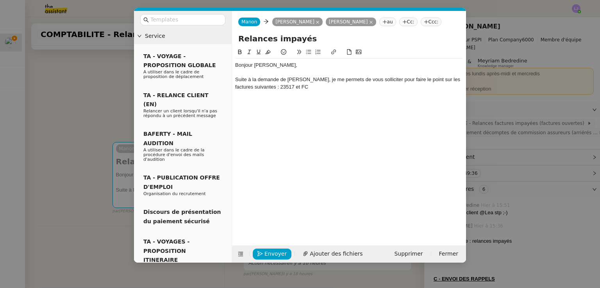
scroll to position [0, 0]
click at [261, 86] on div "Suite à la demande de [PERSON_NAME], je me permets de vous solliciter pour fair…" at bounding box center [349, 83] width 228 height 14
click at [323, 88] on div "Suite à la demande de [PERSON_NAME], je me permets de vous solliciter pour fair…" at bounding box center [349, 83] width 228 height 14
click at [289, 88] on div "Suite à la demande de [PERSON_NAME], je me permets de vous solliciter pour fair…" at bounding box center [349, 83] width 228 height 14
click at [307, 86] on div "Suite à la demande de [PERSON_NAME], je me permets de vous solliciter pour fair…" at bounding box center [349, 83] width 228 height 14
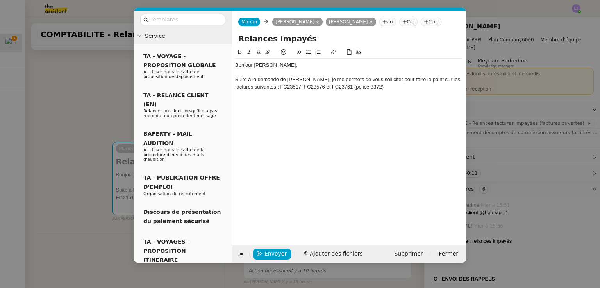
click at [374, 87] on div "Suite à la demande de [PERSON_NAME], je me permets de vous solliciter pour fair…" at bounding box center [349, 83] width 228 height 14
click at [337, 87] on div "Suite à la demande de [PERSON_NAME], je me permets de vous solliciter pour fair…" at bounding box center [349, 83] width 228 height 14
click at [384, 87] on div "Suite à la demande de [PERSON_NAME], je me permets de vous solliciter pour fair…" at bounding box center [349, 83] width 228 height 14
click at [422, 87] on div "Suite à la demande de [PERSON_NAME], je me permets de vous solliciter pour fair…" at bounding box center [349, 83] width 228 height 14
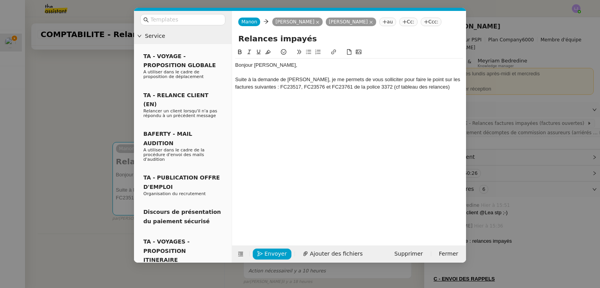
click at [432, 88] on div "Suite à la demande de [PERSON_NAME], je me permets de vous solliciter pour fair…" at bounding box center [349, 83] width 228 height 14
drag, startPoint x: 427, startPoint y: 87, endPoint x: 381, endPoint y: 87, distance: 46.1
click at [381, 87] on div "Suite à la demande de [PERSON_NAME], je me permets de vous solliciter pour fair…" at bounding box center [349, 83] width 228 height 14
click at [331, 54] on icon at bounding box center [333, 51] width 5 height 5
type input "tableau des relances"
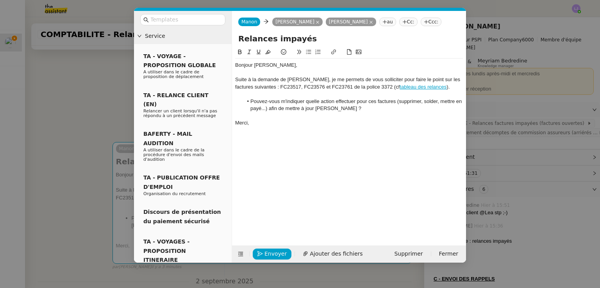
click at [369, 104] on li "Pouvez-vous m'indiquer quelle action effectuer pour ces factures (supprimer, so…" at bounding box center [353, 105] width 220 height 14
click at [382, 121] on div "Merci," at bounding box center [349, 123] width 228 height 7
click at [281, 252] on span "Envoyer" at bounding box center [275, 254] width 22 height 9
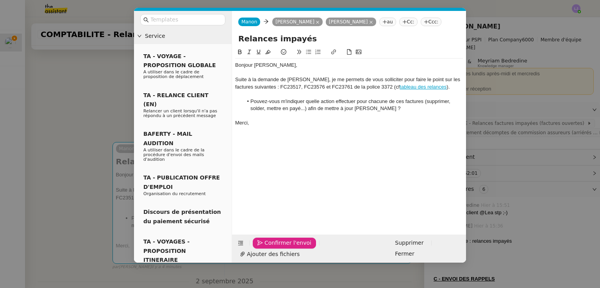
click at [281, 248] on span "Confirmer l'envoi" at bounding box center [287, 243] width 47 height 9
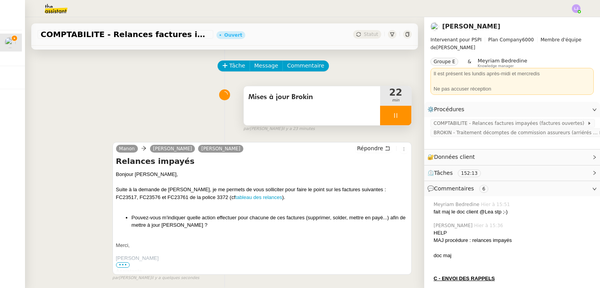
click at [237, 200] on link "tableau des relances" at bounding box center [258, 198] width 47 height 6
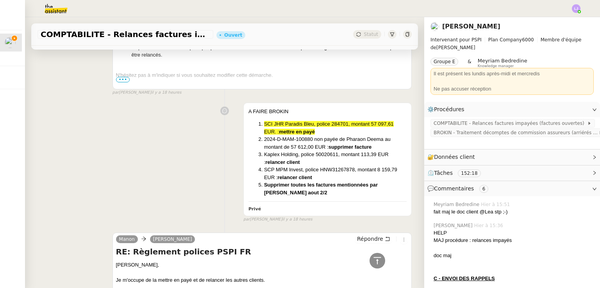
scroll to position [1461, 0]
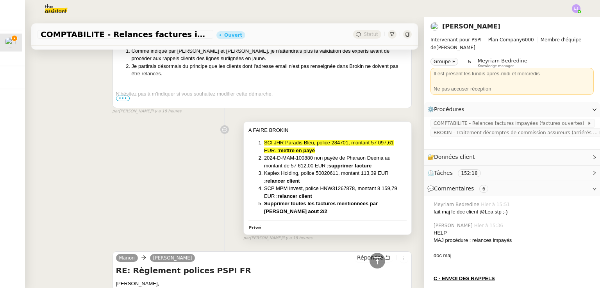
click at [320, 151] on li "SCI JHR Paradis Bleu, police 284701, montant 57 097,61 EUR. : mettre en payé" at bounding box center [335, 146] width 143 height 15
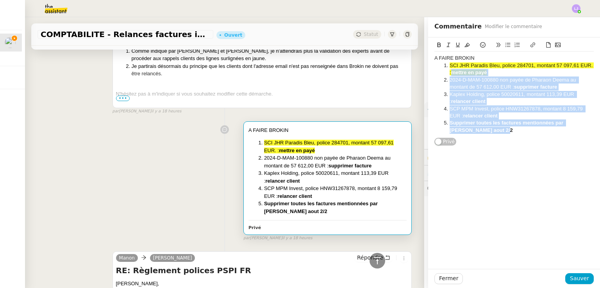
drag, startPoint x: 493, startPoint y: 129, endPoint x: 443, endPoint y: 72, distance: 75.8
click at [443, 72] on ol "SCI JHR Paradis Bleu, police 284701, montant 57 097,61 EUR. : mettre en payé 20…" at bounding box center [513, 98] width 159 height 72
click at [464, 45] on icon at bounding box center [466, 44] width 5 height 5
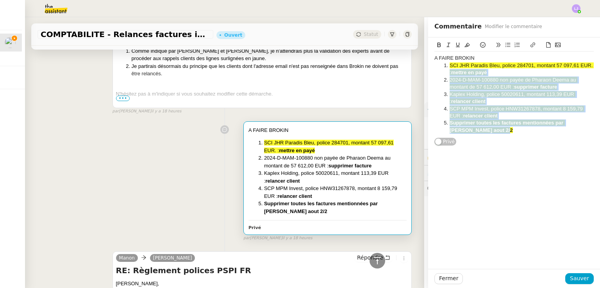
click at [468, 75] on li "SCI JHR Paradis Bleu, police 284701, montant 57 097,61 EUR. : mettre en payé" at bounding box center [518, 69] width 152 height 14
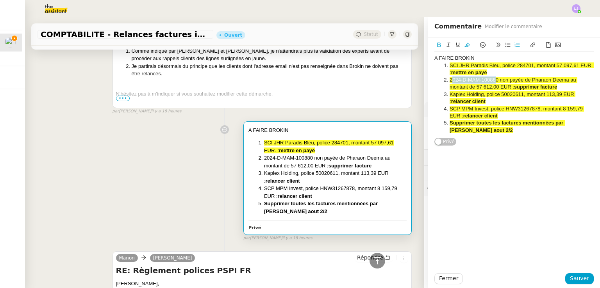
drag, startPoint x: 489, startPoint y: 79, endPoint x: 444, endPoint y: 82, distance: 45.4
click at [450, 82] on span "2024-D-MAM-100880 non payée de Pharaon Deema au montant de 57 612,00 EUR :" at bounding box center [514, 83] width 128 height 13
copy span "2024-D-MAM-1008"
click at [570, 280] on span "Sauver" at bounding box center [579, 278] width 19 height 9
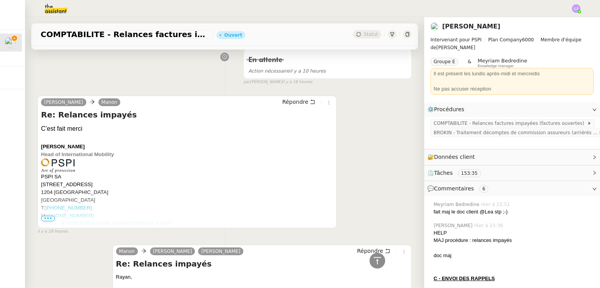
scroll to position [289, 0]
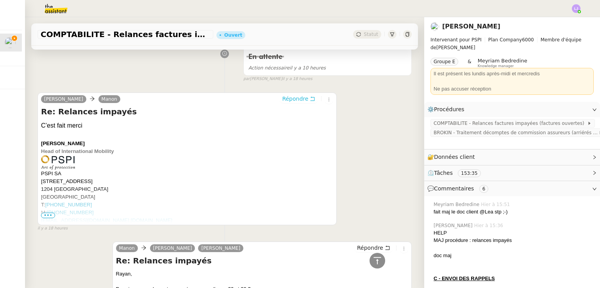
click at [310, 99] on icon at bounding box center [312, 98] width 5 height 5
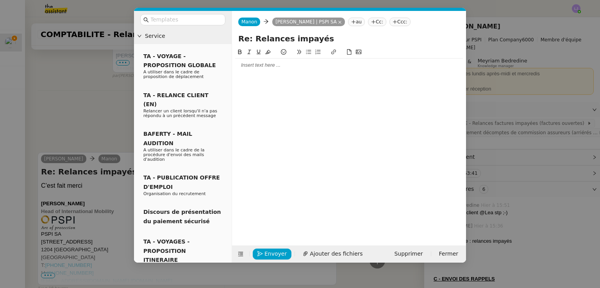
scroll to position [350, 0]
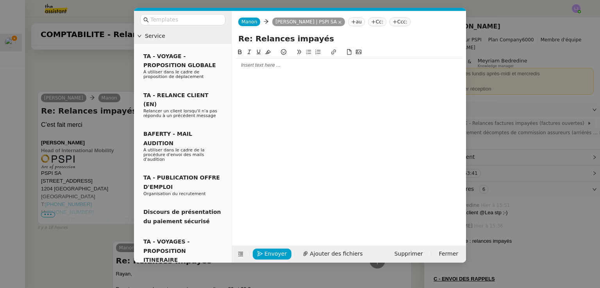
click at [281, 64] on div at bounding box center [349, 65] width 228 height 7
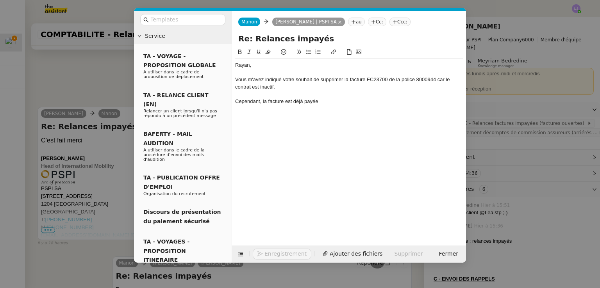
scroll to position [388, 0]
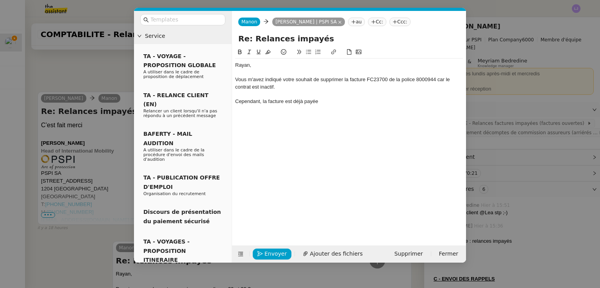
click at [331, 100] on div "Cependant, la facture est déjà payée" at bounding box center [349, 101] width 228 height 7
click at [321, 103] on div "Cependant, la facture est déjà payée" at bounding box center [349, 101] width 228 height 7
click at [330, 255] on span "Ajouter des fichiers" at bounding box center [336, 254] width 53 height 9
click at [364, 102] on div "Cependant, la facture est déjà payée du montant de" at bounding box center [349, 101] width 228 height 7
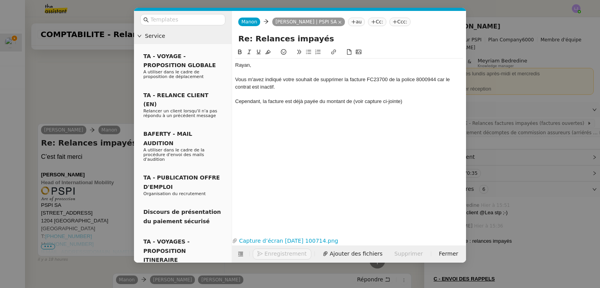
scroll to position [420, 0]
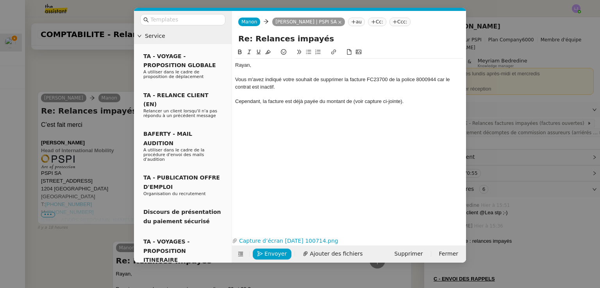
click at [352, 102] on div "Cependant, la facture est déjà payée du montant de (voir capture ci-jointe)." at bounding box center [349, 101] width 228 height 7
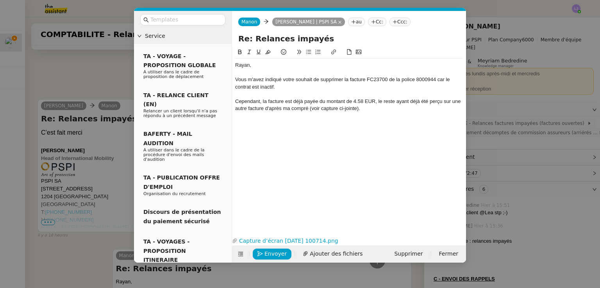
scroll to position [427, 0]
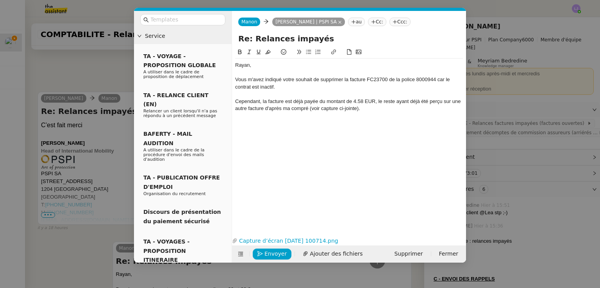
click at [58, 130] on nz-modal-container "Service TA - VOYAGE - PROPOSITION GLOBALE A utiliser dans le cadre de propositi…" at bounding box center [300, 144] width 600 height 288
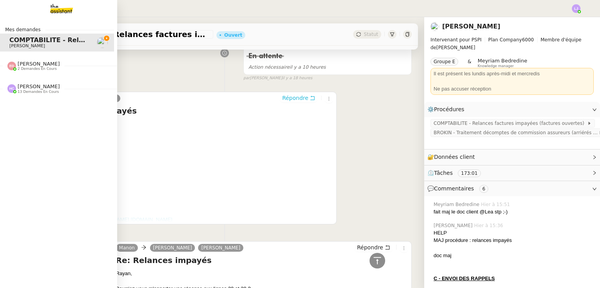
scroll to position [426, 0]
click at [29, 70] on span "2 demandes en cours" at bounding box center [37, 69] width 39 height 4
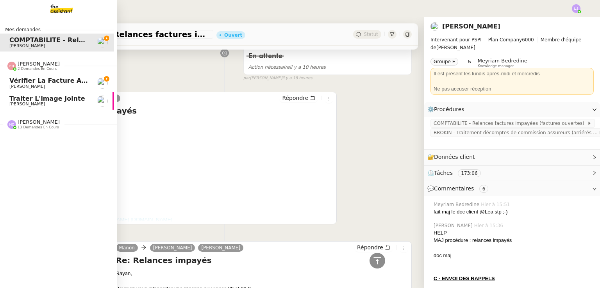
click at [104, 79] on icon at bounding box center [106, 78] width 5 height 5
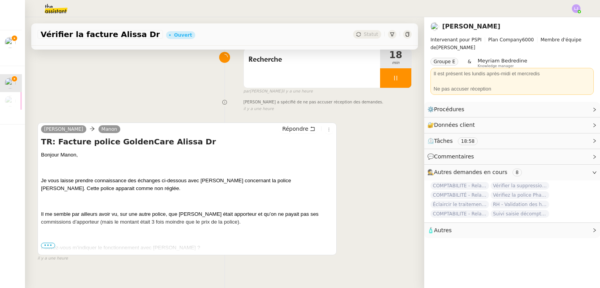
scroll to position [64, 0]
click at [49, 248] on span "•••" at bounding box center [48, 245] width 14 height 5
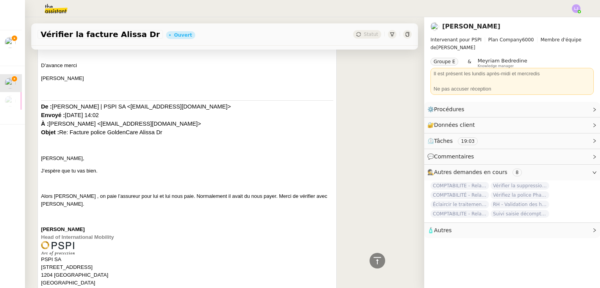
scroll to position [273, 0]
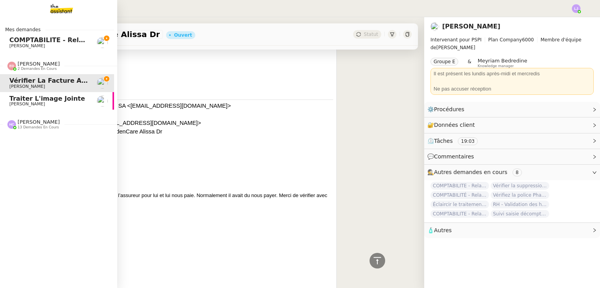
click at [71, 56] on span "[PERSON_NAME] 2 demandes en cours" at bounding box center [58, 63] width 117 height 16
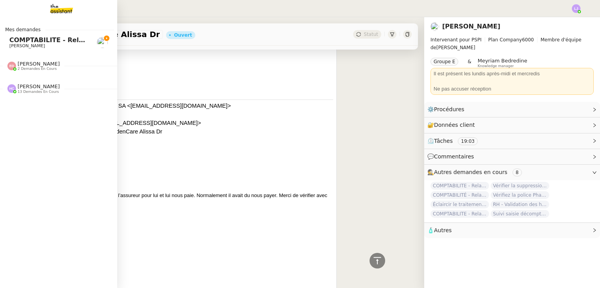
click at [9, 46] on span "[PERSON_NAME]" at bounding box center [27, 45] width 36 height 5
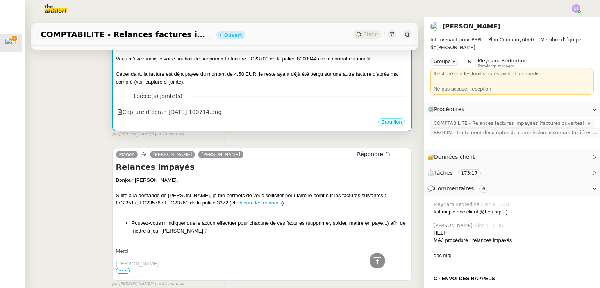
scroll to position [157, 0]
click at [292, 75] on div "Cependant, la facture est déjà payée du montant de 4.58 EUR, le reste ayant déj…" at bounding box center [262, 78] width 292 height 15
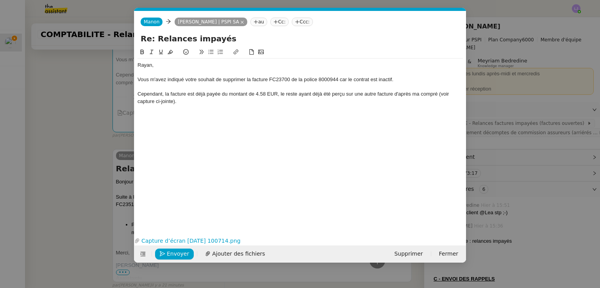
scroll to position [0, 16]
click at [437, 96] on div "Cependant, la facture est déjà payée du montant de 4.58 EUR, le reste ayant déj…" at bounding box center [299, 98] width 325 height 14
click at [350, 105] on div "Rayan, Vous m'avez indiqué votre souhait de supprimer la facture FC23700 de la …" at bounding box center [299, 84] width 325 height 50
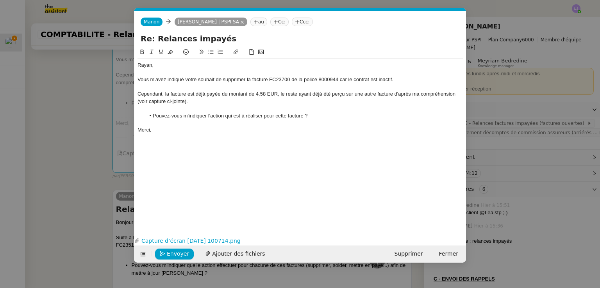
click at [306, 116] on li "Pouvez-vous m'indiquer l'action qui est à réaliser pour cette facture ?" at bounding box center [304, 115] width 318 height 7
click at [270, 19] on nz-tag "Cc:" at bounding box center [279, 22] width 18 height 9
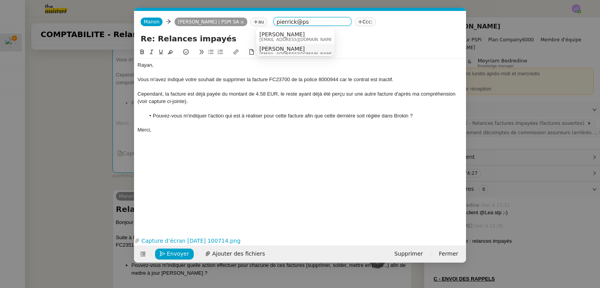
type input "pierrick@ps"
click at [295, 48] on div "[PERSON_NAME] [PERSON_NAME][EMAIL_ADDRESS][DOMAIN_NAME]" at bounding box center [299, 51] width 81 height 11
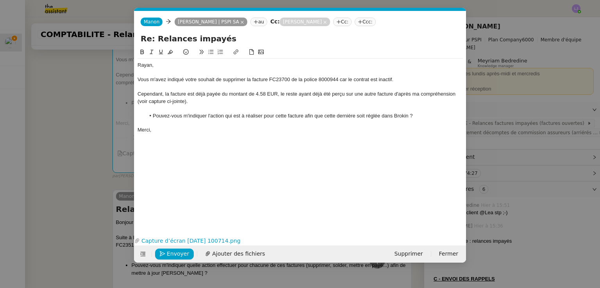
click at [421, 114] on li "Pouvez-vous m'indiquer l'action qui est à réaliser pour cette facture afin que …" at bounding box center [304, 115] width 318 height 7
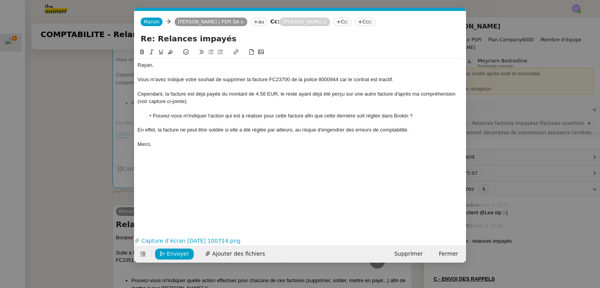
click at [186, 116] on li "Pouvez-vous m'indiquer l'action qui est à réaliser pour cette facture afin que …" at bounding box center [304, 115] width 318 height 7
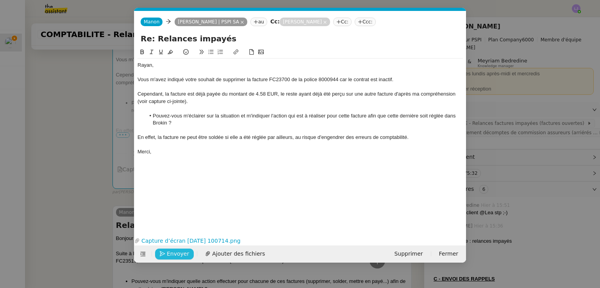
click at [183, 253] on span "Envoyer" at bounding box center [178, 254] width 22 height 9
click at [183, 253] on span "Confirmer l'envoi" at bounding box center [190, 254] width 47 height 9
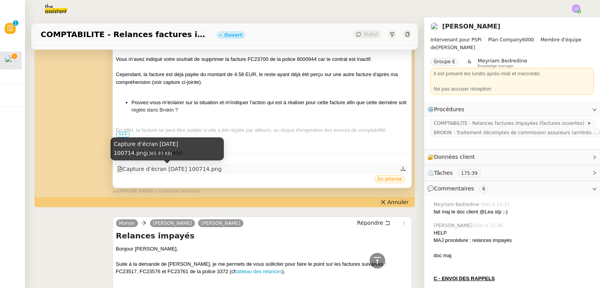
click at [143, 170] on div "Capture d’écran [DATE] 100714.png" at bounding box center [169, 169] width 105 height 9
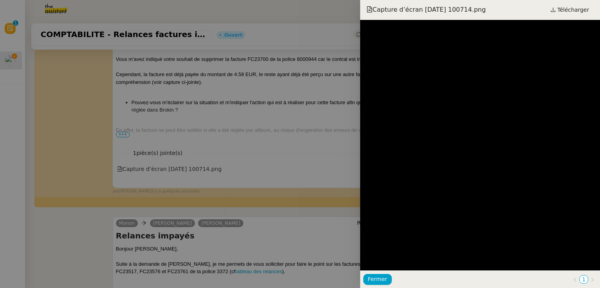
click at [249, 139] on div at bounding box center [300, 144] width 600 height 288
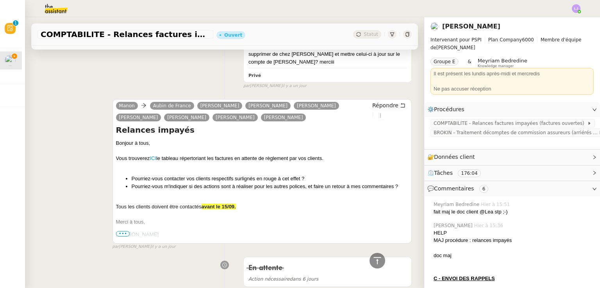
scroll to position [2697, 0]
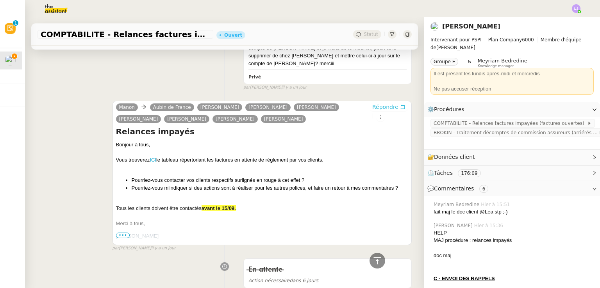
click at [378, 103] on span "Répondre" at bounding box center [385, 107] width 26 height 8
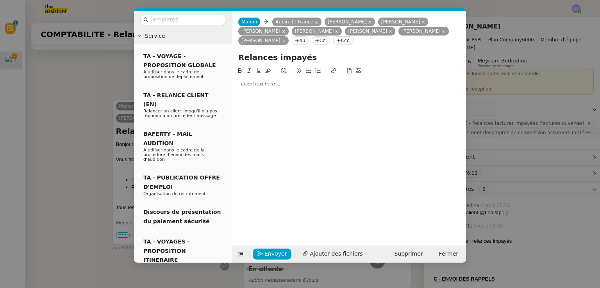
click at [76, 187] on nz-modal-container "Service TA - VOYAGE - PROPOSITION GLOBALE A utiliser dans le cadre de propositi…" at bounding box center [300, 144] width 600 height 288
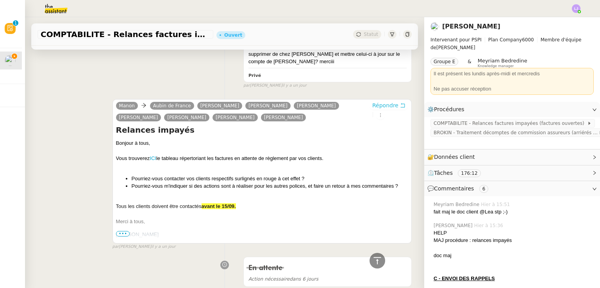
scroll to position [2768, 0]
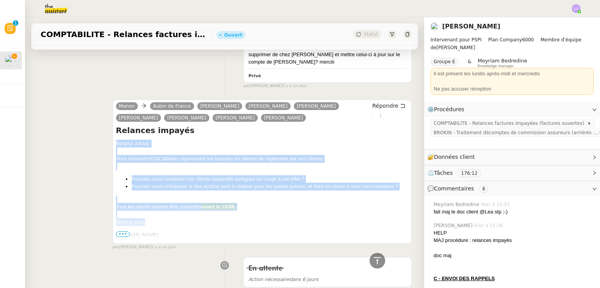
drag, startPoint x: 112, startPoint y: 137, endPoint x: 170, endPoint y: 216, distance: 98.0
click at [170, 216] on div "[PERSON_NAME] de France [PERSON_NAME] [PERSON_NAME] [PERSON_NAME] [PERSON_NAME]…" at bounding box center [261, 172] width 299 height 145
copy div "Bonjour à tous, [PERSON_NAME] trouverez ICI le tableau répertoriant les facture…"
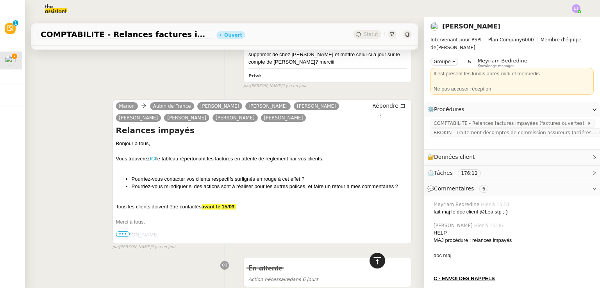
click at [373, 260] on icon at bounding box center [377, 260] width 9 height 9
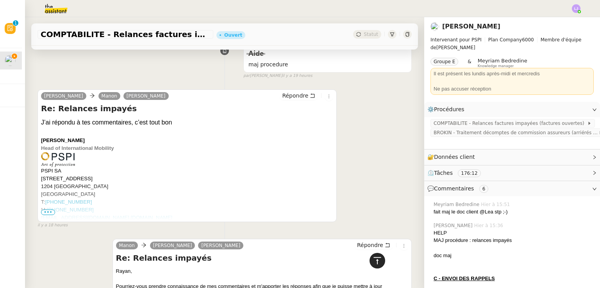
scroll to position [0, 0]
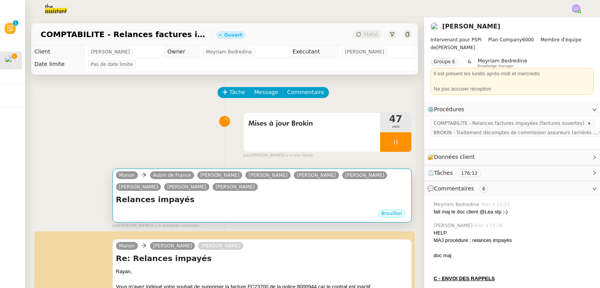
click at [264, 205] on h4 "Relances impayés" at bounding box center [262, 199] width 292 height 11
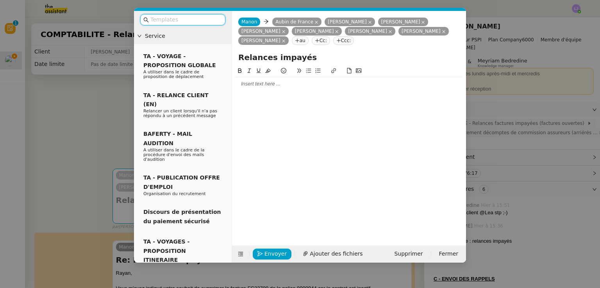
click at [281, 86] on div at bounding box center [349, 83] width 228 height 7
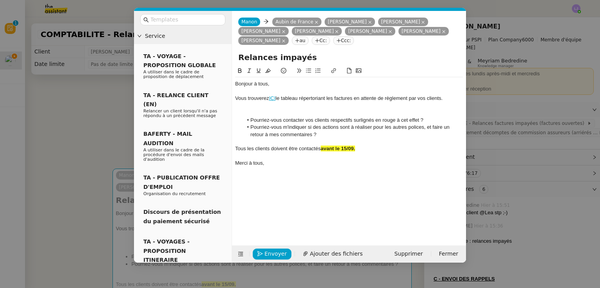
click at [272, 110] on div at bounding box center [349, 112] width 228 height 7
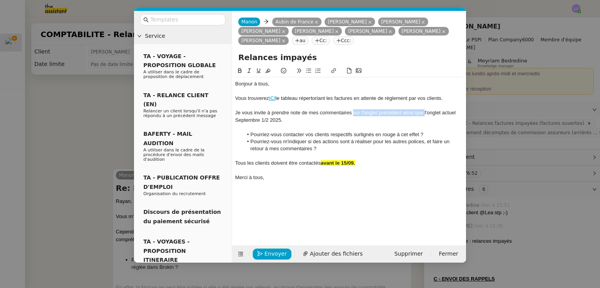
drag, startPoint x: 425, startPoint y: 112, endPoint x: 353, endPoint y: 114, distance: 71.9
click at [353, 114] on div "Je vous invite à prendre note de mes commentaires sur l'onglet précédent ainsi …" at bounding box center [349, 116] width 228 height 14
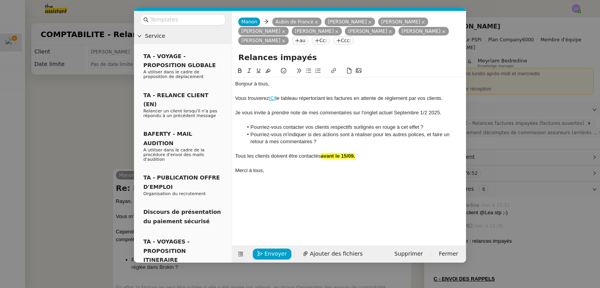
click at [457, 114] on div "Je vous invite à prendre note de mes commentaires sur l'onglet actuel Septembre…" at bounding box center [349, 112] width 228 height 7
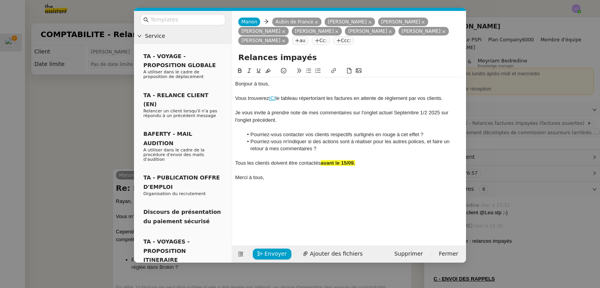
click at [441, 112] on div "Je vous invite à prendre note de mes commentaires sur l'onglet actuel Septembre…" at bounding box center [349, 116] width 228 height 14
drag, startPoint x: 393, startPoint y: 113, endPoint x: 439, endPoint y: 112, distance: 46.1
click at [439, 112] on div "Je vous invite à prendre note de mes commentaires sur l'onglet actuel Septembre…" at bounding box center [349, 116] width 228 height 14
drag, startPoint x: 256, startPoint y: 123, endPoint x: 293, endPoint y: 124, distance: 37.1
click at [293, 124] on div "Je vous invite à prendre note de mes commentaires sur l'onglet actuel Septembre…" at bounding box center [349, 116] width 228 height 14
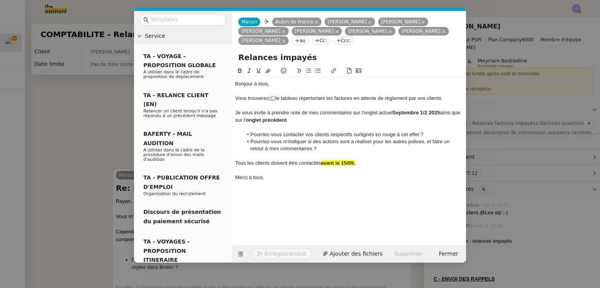
click at [311, 121] on div "Je vous invite à prendre note de mes commentaires sur l'onglet actuel Septembre…" at bounding box center [349, 116] width 228 height 14
click at [237, 113] on div "Je vous invite à prendre note de mes commentaires sur l'onglet actuel Septembre…" at bounding box center [349, 116] width 228 height 14
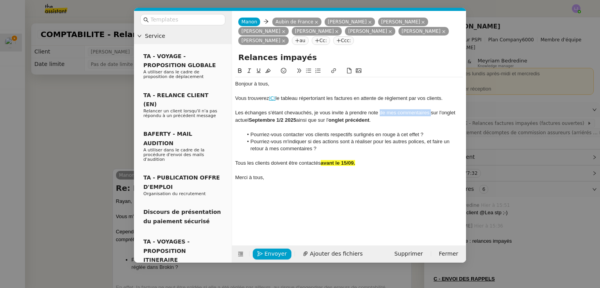
drag, startPoint x: 380, startPoint y: 113, endPoint x: 430, endPoint y: 114, distance: 50.4
click at [430, 114] on div "Les échanges s'étant chevauchés, je vous invite à prendre note de mes commentai…" at bounding box center [349, 116] width 228 height 14
click at [272, 121] on div "Les échanges s'étant chevauchés, je vous invite à prendre note sur l'onglet act…" at bounding box center [349, 116] width 228 height 14
drag, startPoint x: 378, startPoint y: 113, endPoint x: 370, endPoint y: 115, distance: 8.4
click at [370, 115] on div "Les échanges s'étant chevauchés, je vous invite à prendre note sur l'onglet act…" at bounding box center [349, 116] width 228 height 14
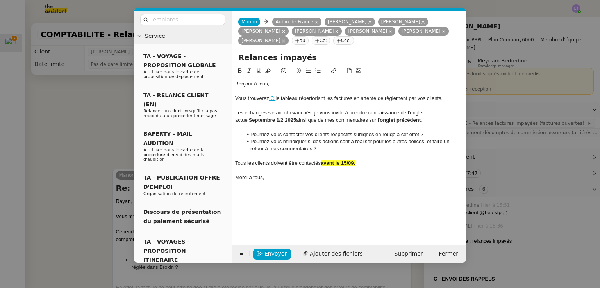
click at [424, 119] on div "Les échanges s'étant chevauchés, je vous invite à prendre connaissance de l'ong…" at bounding box center [349, 116] width 228 height 14
click at [363, 122] on div "Les échanges s'étant chevauchés, je vous invite à prendre connaissance de l'ong…" at bounding box center [349, 116] width 228 height 14
drag, startPoint x: 364, startPoint y: 121, endPoint x: 308, endPoint y: 121, distance: 56.6
click at [308, 121] on div "Les échanges s'étant chevauchés, je vous invite à prendre connaissance de l'ong…" at bounding box center [349, 116] width 228 height 14
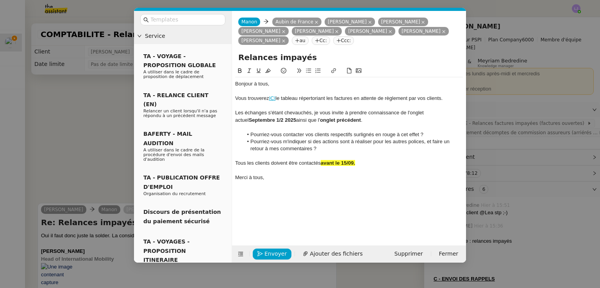
click at [421, 134] on li "Pourriez-vous contacter vos clients respectifs surlignés en rouge à cet effet ?" at bounding box center [353, 134] width 220 height 7
drag, startPoint x: 283, startPoint y: 122, endPoint x: 231, endPoint y: 121, distance: 52.0
click at [231, 121] on nz-layout "Service TA - VOYAGE - PROPOSITION GLOBALE A utiliser dans le cadre de propositi…" at bounding box center [300, 137] width 332 height 252
copy div "Septembre 1/2 2025"
click at [421, 134] on li "Pourriez-vous contacter vos clients respectifs surlignés en rouge à cet effet ?" at bounding box center [353, 134] width 220 height 7
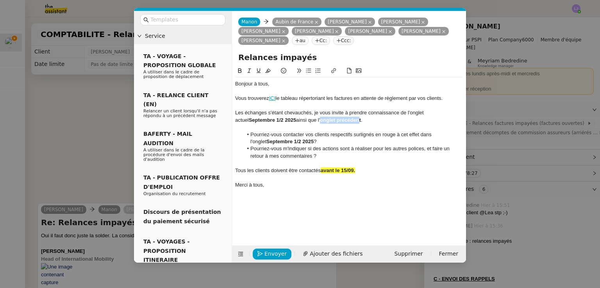
drag, startPoint x: 348, startPoint y: 121, endPoint x: 308, endPoint y: 119, distance: 39.9
click at [320, 119] on strong "onglet précédent" at bounding box center [340, 120] width 41 height 6
click at [284, 118] on div "Les échanges s'étant chevauchés, je vous invite à prendre connaissance de l'ong…" at bounding box center [349, 116] width 228 height 14
drag, startPoint x: 283, startPoint y: 120, endPoint x: 234, endPoint y: 121, distance: 48.4
click at [234, 121] on nz-spin "Bonjour à tous, [PERSON_NAME] trouverez ICI le tableau répertoriant les facture…" at bounding box center [349, 151] width 234 height 170
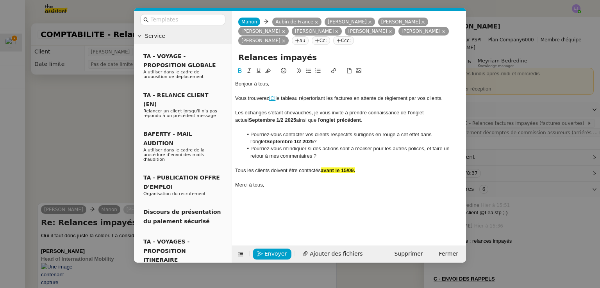
click at [424, 149] on li "Pourriez-vous m'indiquer si des actions sont à réaliser pour les autres polices…" at bounding box center [353, 152] width 220 height 14
drag, startPoint x: 350, startPoint y: 120, endPoint x: 306, endPoint y: 118, distance: 43.8
click at [306, 118] on div "Les échanges s'étant chevauchés, je vous invite à prendre connaissance de l'ong…" at bounding box center [349, 116] width 228 height 14
click at [387, 156] on li "Pourriez-vous m'indiquer si des actions sont à réaliser pour les autres polices…" at bounding box center [353, 152] width 220 height 14
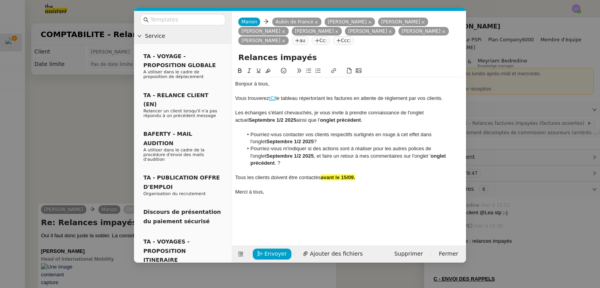
click at [416, 154] on strong "onglet précédent" at bounding box center [348, 159] width 197 height 13
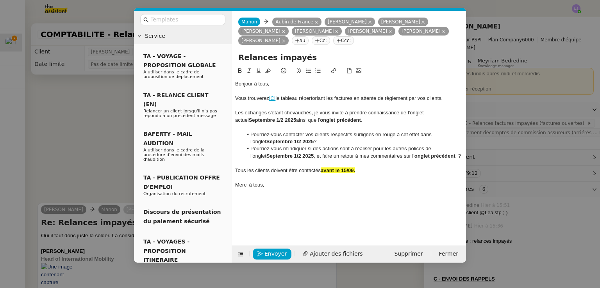
click at [296, 175] on div at bounding box center [349, 177] width 228 height 7
click at [346, 121] on strong "onglet précédent" at bounding box center [340, 120] width 41 height 6
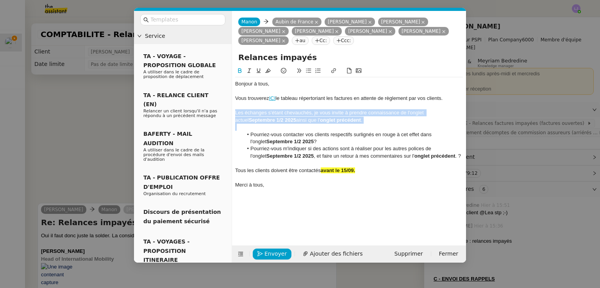
click at [346, 121] on strong "onglet précédent" at bounding box center [340, 120] width 41 height 6
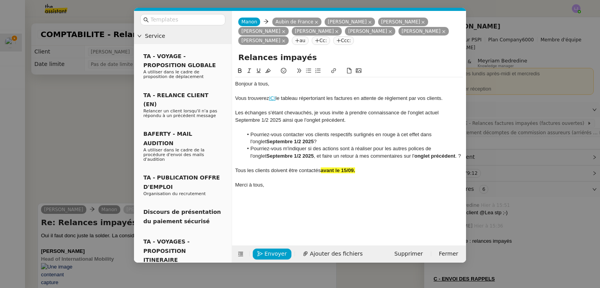
click at [377, 182] on div "Merci à tous," at bounding box center [349, 185] width 228 height 7
click at [316, 173] on div "Tous les clients doivent être contactés avant le 15/09." at bounding box center [349, 170] width 228 height 7
click at [238, 171] on div "Tous les clients doivent être contactés avant le 15/09." at bounding box center [349, 170] width 228 height 7
click at [570, 117] on nz-modal-container "Service TA - VOYAGE - PROPOSITION GLOBALE A utiliser dans le cadre de propositi…" at bounding box center [300, 144] width 600 height 288
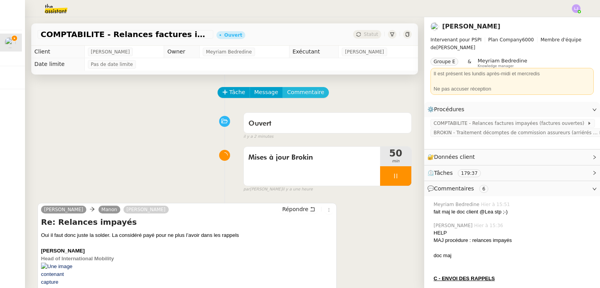
click at [298, 89] on span "Commentaire" at bounding box center [305, 92] width 37 height 9
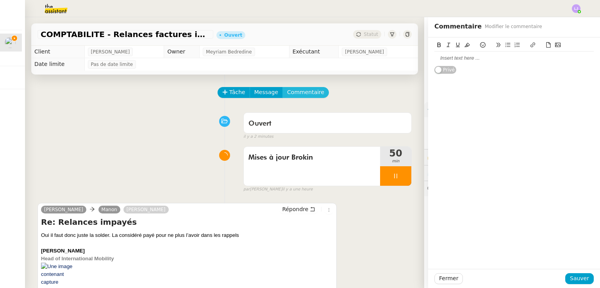
click at [282, 87] on button "Commentaire" at bounding box center [305, 92] width 46 height 11
click at [436, 61] on div at bounding box center [513, 58] width 159 height 7
click at [540, 85] on div "A FAIRE envoyer relance equipe le 05/09 transmettre le tableau à [PERSON_NAME]" at bounding box center [513, 62] width 159 height 51
click at [530, 71] on li "transmettre le tableau à [PERSON_NAME]" at bounding box center [518, 72] width 152 height 7
click at [508, 60] on div "A FAIRE" at bounding box center [513, 58] width 159 height 7
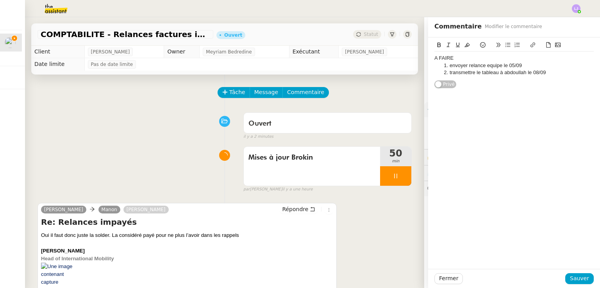
click at [508, 60] on div "A FAIRE" at bounding box center [513, 58] width 159 height 7
click at [508, 65] on li "envoyer relance equipe le 05/09" at bounding box center [518, 65] width 152 height 7
click at [569, 272] on div "Fermer Sauver" at bounding box center [514, 278] width 172 height 19
click at [574, 280] on span "Sauver" at bounding box center [579, 278] width 19 height 9
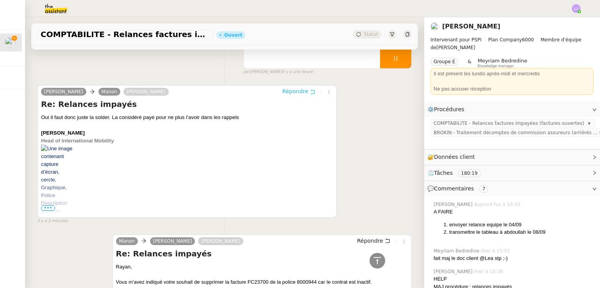
scroll to position [180, 0]
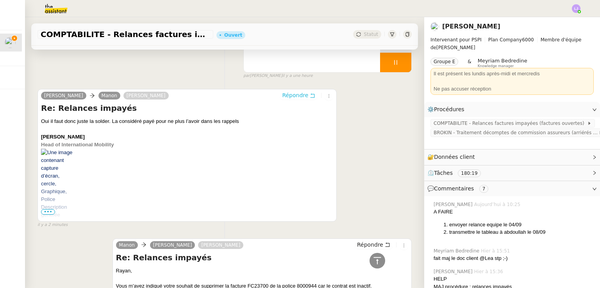
click at [292, 96] on span "Répondre" at bounding box center [295, 95] width 26 height 8
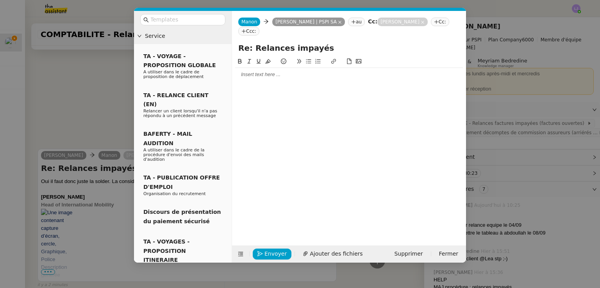
scroll to position [239, 0]
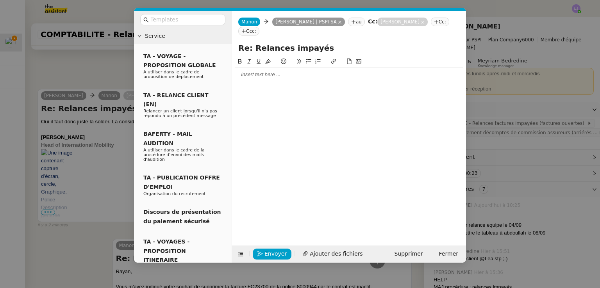
click at [281, 71] on div at bounding box center [349, 74] width 228 height 7
click at [285, 100] on div "Toutefois, cette action indique dans Brokin" at bounding box center [349, 103] width 228 height 7
click at [347, 100] on div "Toutefois, cette action indique dans Brokin" at bounding box center [349, 103] width 228 height 7
click at [258, 100] on div "Toutefois, cette action indique dans Brokin" at bounding box center [349, 103] width 228 height 7
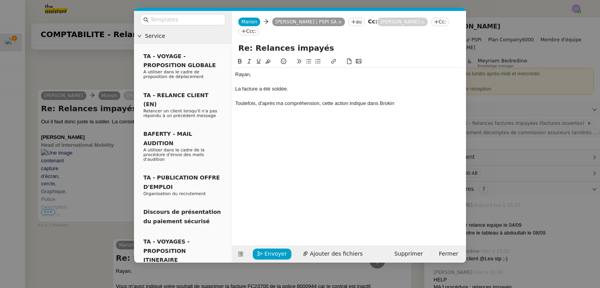
click at [417, 100] on div "Toutefois, d'après ma compréhension, cette action indique dans Brokin" at bounding box center [349, 103] width 228 height 7
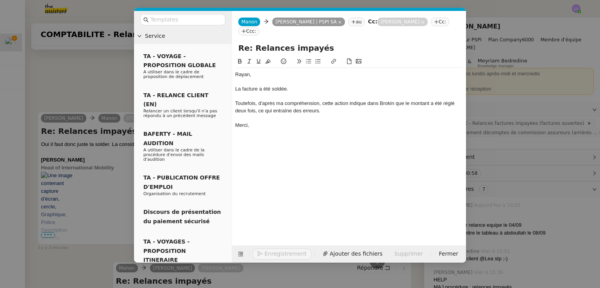
scroll to position [300, 0]
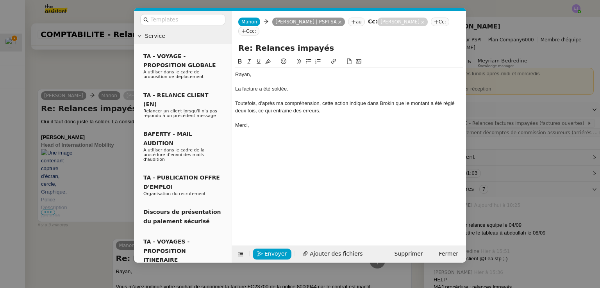
click at [319, 100] on div "Toutefois, d'après ma compréhension, cette action indique dans Brokin que le mo…" at bounding box center [349, 107] width 228 height 14
click at [354, 100] on div "Toutefois, d'après ma compréhension et de nouveau, cette action indique dans Br…" at bounding box center [349, 107] width 228 height 14
click at [278, 253] on span "Envoyer" at bounding box center [275, 254] width 22 height 9
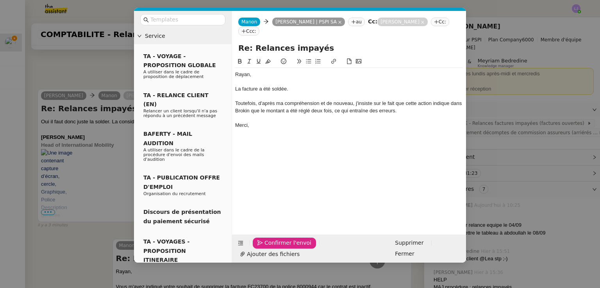
click at [278, 248] on span "Confirmer l'envoi" at bounding box center [287, 243] width 47 height 9
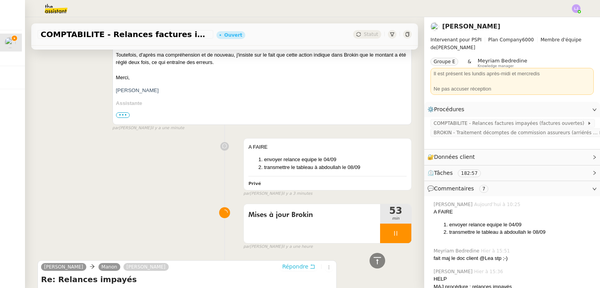
scroll to position [338, 0]
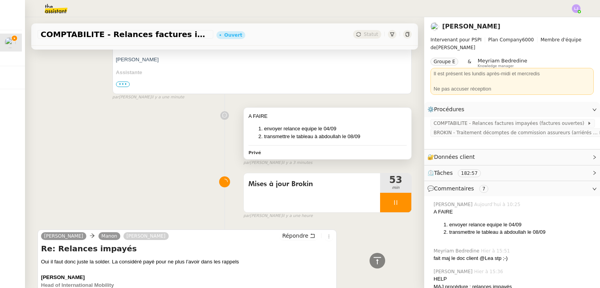
click at [285, 144] on div "A FAIRE envoyer relance equipe le 04/09 transmettre le tableau à abdoullah le 0…" at bounding box center [328, 134] width 168 height 52
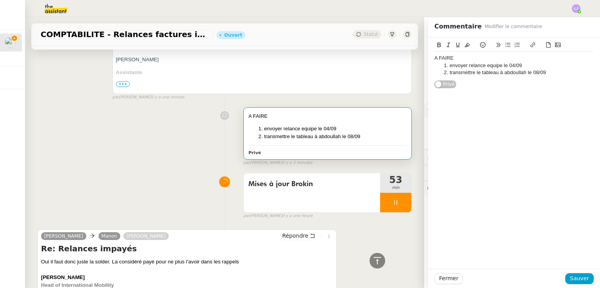
click at [442, 66] on li "envoyer relance equipe le 04/09" at bounding box center [518, 65] width 152 height 7
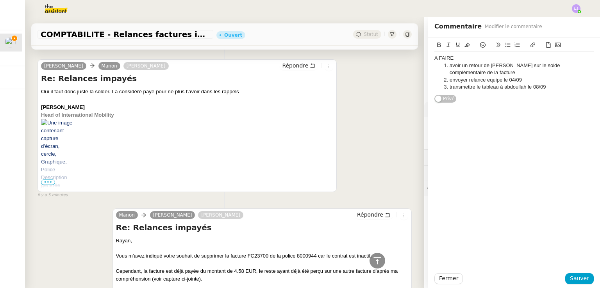
scroll to position [626, 0]
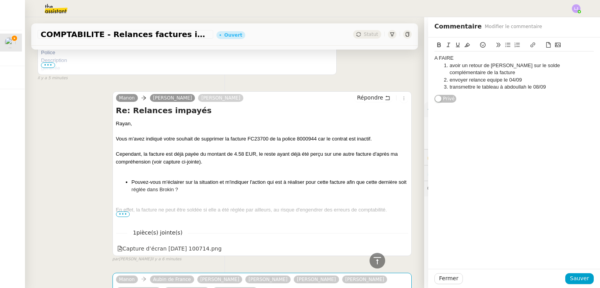
click at [255, 139] on div "Vous m'avez indiqué votre souhait de supprimer la facture FC23700 de la police …" at bounding box center [262, 139] width 292 height 8
click at [272, 135] on div at bounding box center [262, 132] width 292 height 8
drag, startPoint x: 246, startPoint y: 139, endPoint x: 313, endPoint y: 141, distance: 67.6
click at [313, 141] on div "Vous m'avez indiqué votre souhait de supprimer la facture FC23700 de la police …" at bounding box center [262, 139] width 292 height 8
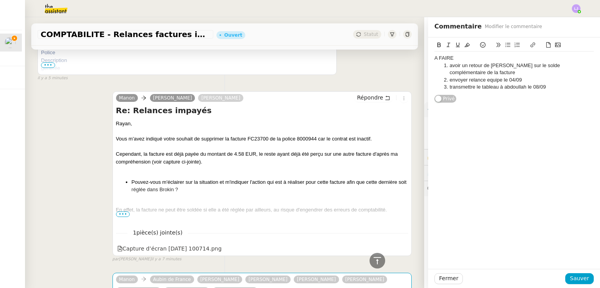
click at [491, 72] on li "avoir un retour de [PERSON_NAME] sur le solde complémentaire de la facture" at bounding box center [518, 69] width 152 height 14
click at [459, 72] on li "avoir un retour de [PERSON_NAME] sur le solde complémentaire de la factureFC237…" at bounding box center [518, 69] width 152 height 14
click at [567, 64] on li "avoir un retour de [PERSON_NAME] sur le solde complémentaire de la facture FC23…" at bounding box center [518, 69] width 152 height 14
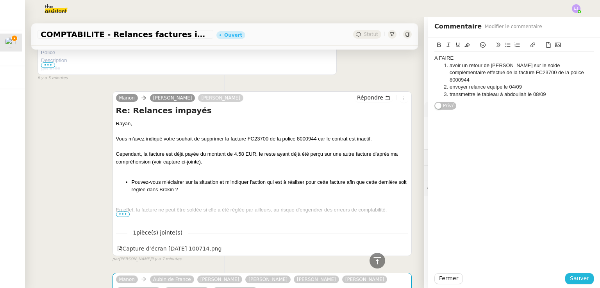
click at [580, 280] on span "Sauver" at bounding box center [579, 278] width 19 height 9
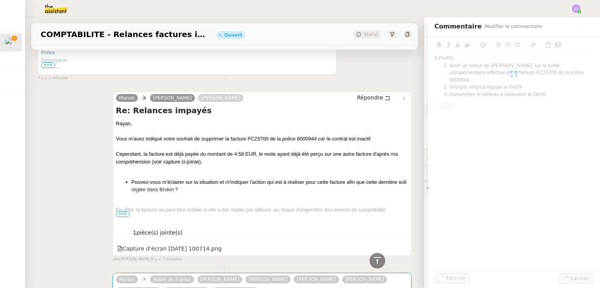
scroll to position [641, 0]
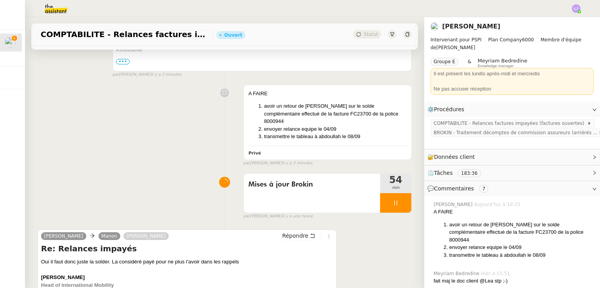
scroll to position [361, 0]
click at [321, 116] on li "avoir un retour de [PERSON_NAME] sur le solde complémentaire effectué de la fac…" at bounding box center [335, 113] width 143 height 23
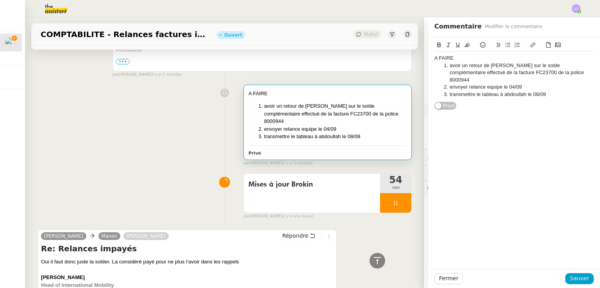
click at [566, 73] on li "avoir un retour de [PERSON_NAME] sur le solde complémentaire effectué de la fac…" at bounding box center [518, 72] width 152 height 21
click at [570, 277] on span "Sauver" at bounding box center [579, 278] width 19 height 9
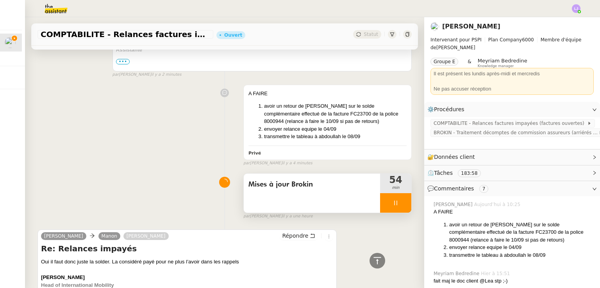
click at [394, 200] on div at bounding box center [395, 203] width 31 height 20
click at [400, 200] on icon at bounding box center [403, 203] width 6 height 6
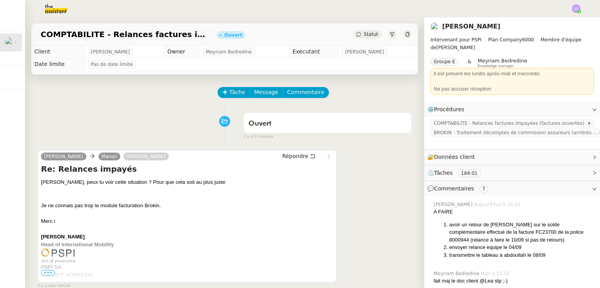
click at [364, 63] on td "Pas de date limite" at bounding box center [251, 64] width 334 height 12
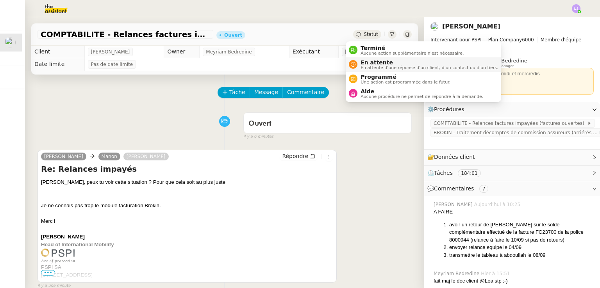
click at [371, 62] on span "En attente" at bounding box center [429, 62] width 137 height 6
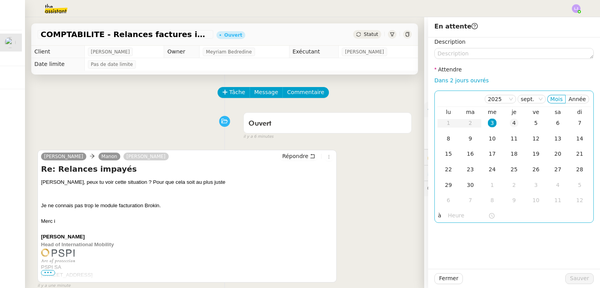
click at [510, 125] on div "4" at bounding box center [514, 123] width 9 height 9
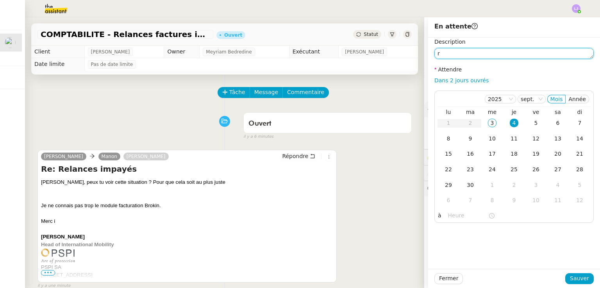
click at [480, 53] on textarea "r" at bounding box center [513, 53] width 159 height 11
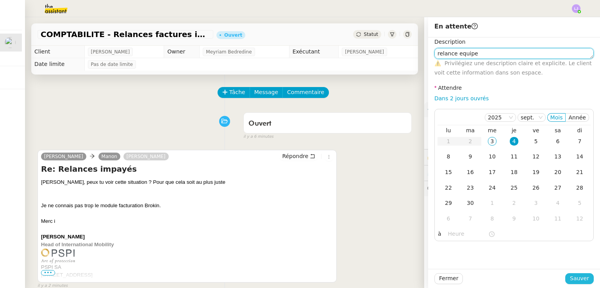
type textarea "relance equipe"
click at [571, 279] on span "Sauver" at bounding box center [579, 278] width 19 height 9
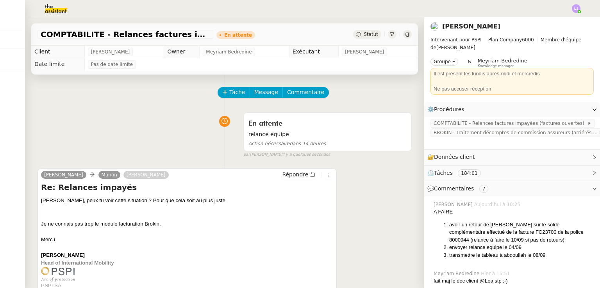
click at [58, 9] on img at bounding box center [50, 8] width 61 height 17
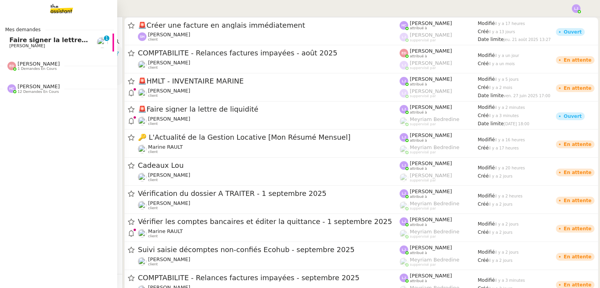
click at [46, 53] on div "[PERSON_NAME] 1 demandes en cours" at bounding box center [55, 63] width 117 height 23
click at [37, 45] on span "[PERSON_NAME]" at bounding box center [48, 46] width 79 height 5
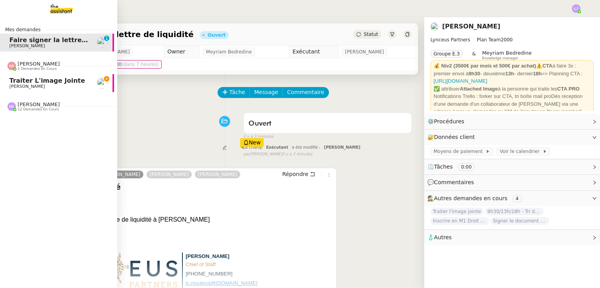
click at [57, 76] on link "Traiter l'image jointe [PERSON_NAME]" at bounding box center [55, 83] width 117 height 18
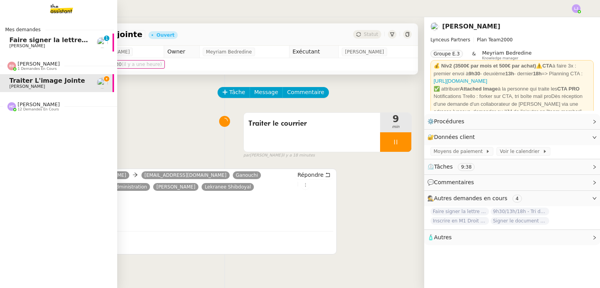
click at [42, 45] on span "[PERSON_NAME]" at bounding box center [48, 46] width 79 height 5
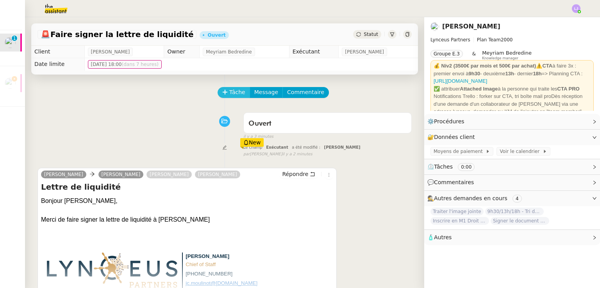
click at [225, 88] on button "Tâche" at bounding box center [234, 92] width 32 height 11
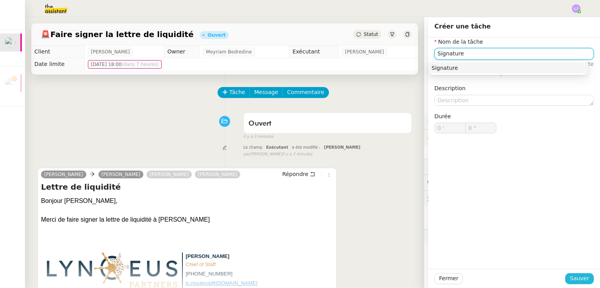
type input "Signature"
click at [576, 281] on span "Sauver" at bounding box center [579, 278] width 19 height 9
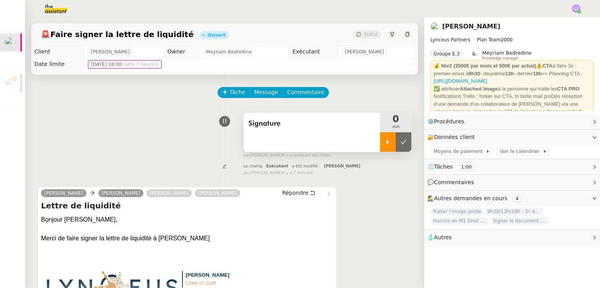
click at [387, 141] on icon at bounding box center [388, 142] width 3 height 4
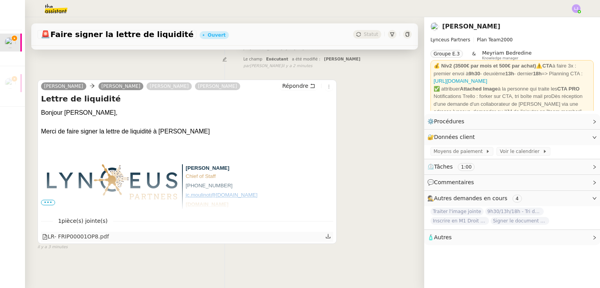
click at [325, 234] on icon at bounding box center [327, 236] width 5 height 5
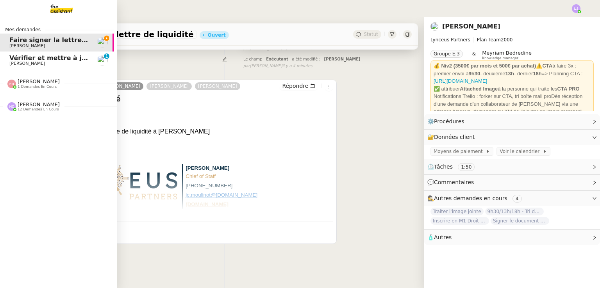
click at [23, 84] on span "[PERSON_NAME]" at bounding box center [39, 82] width 42 height 6
click at [52, 132] on div "[PERSON_NAME] 12 demandes en cours" at bounding box center [55, 121] width 117 height 23
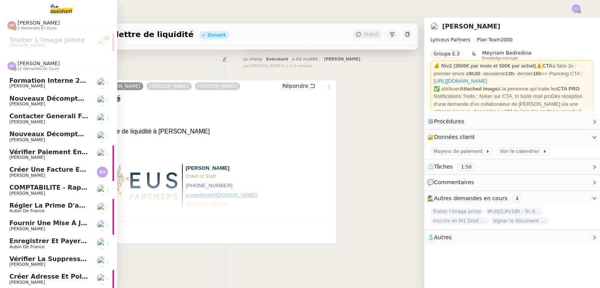
scroll to position [0, 3]
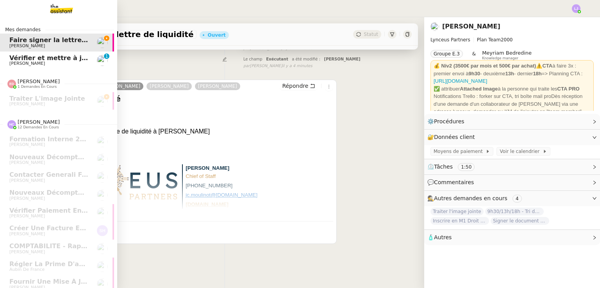
click at [79, 61] on span "Vérifier et mettre à jour les procédures MJL et TDM" at bounding box center [99, 57] width 180 height 7
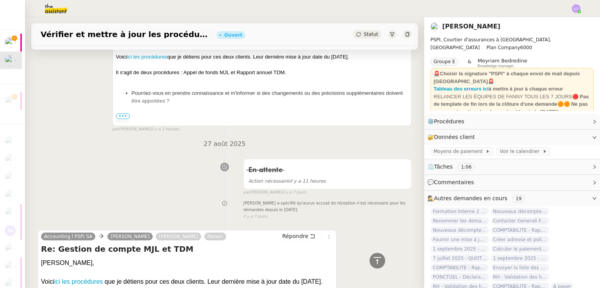
scroll to position [541, 0]
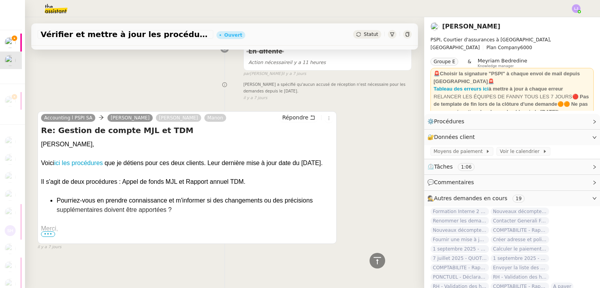
click at [52, 232] on span "•••" at bounding box center [48, 234] width 14 height 5
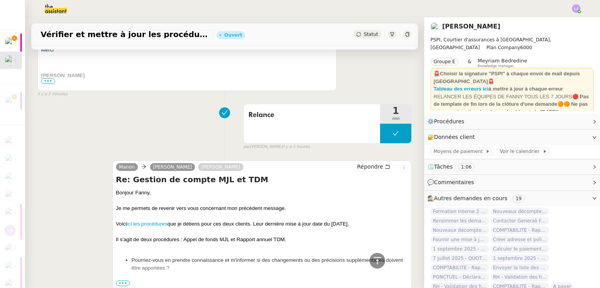
scroll to position [0, 0]
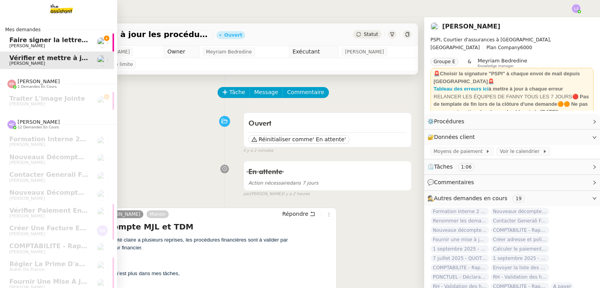
click at [36, 41] on span "Faire signer la lettre de liquidité" at bounding box center [66, 39] width 114 height 7
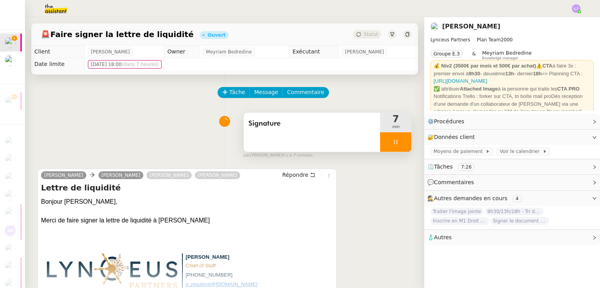
click at [393, 143] on div at bounding box center [395, 142] width 31 height 20
click at [400, 143] on icon at bounding box center [403, 142] width 6 height 6
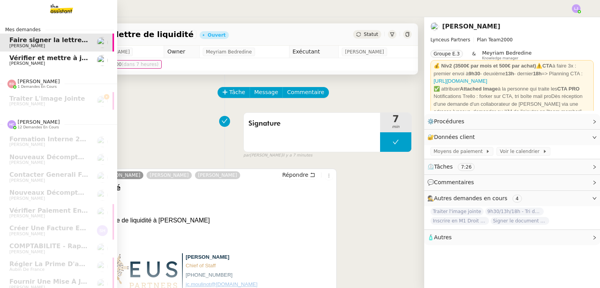
click at [30, 62] on span "[PERSON_NAME]" at bounding box center [27, 63] width 36 height 5
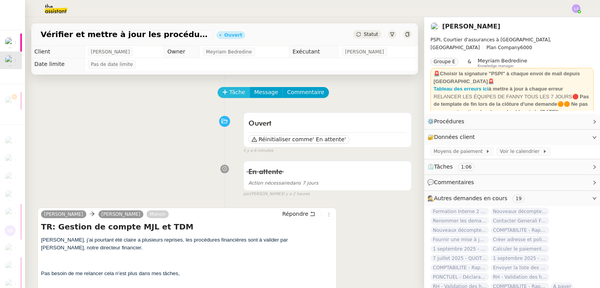
click at [229, 91] on span "Tâche" at bounding box center [237, 92] width 16 height 9
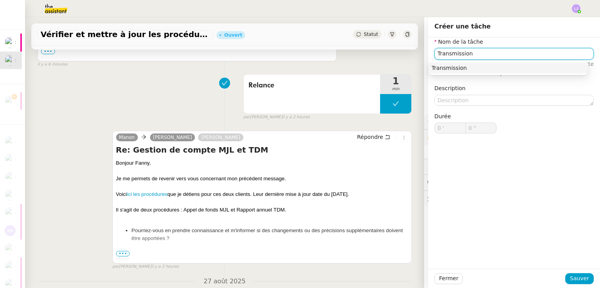
scroll to position [288, 0]
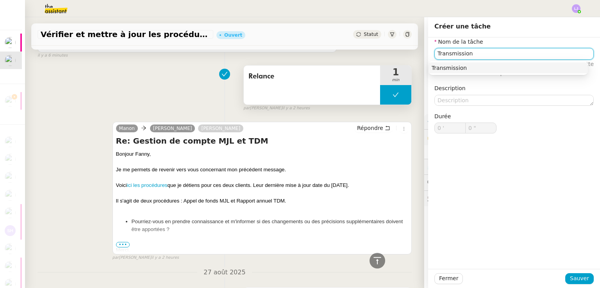
type input "Transmission"
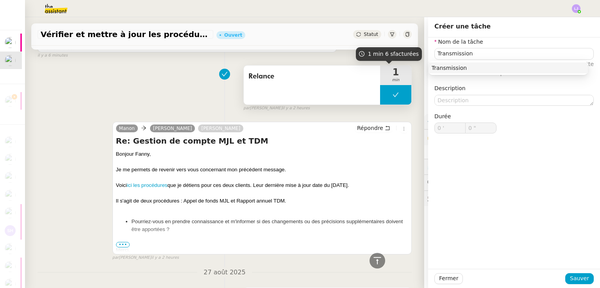
click at [380, 102] on button at bounding box center [395, 95] width 31 height 20
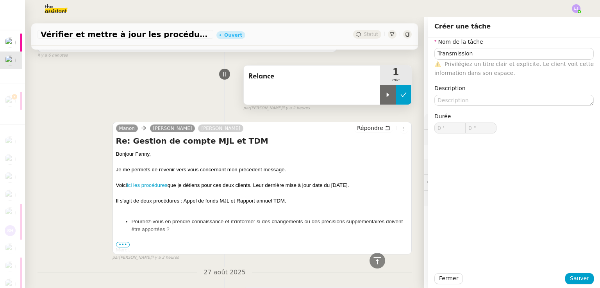
click at [380, 102] on div at bounding box center [388, 95] width 16 height 20
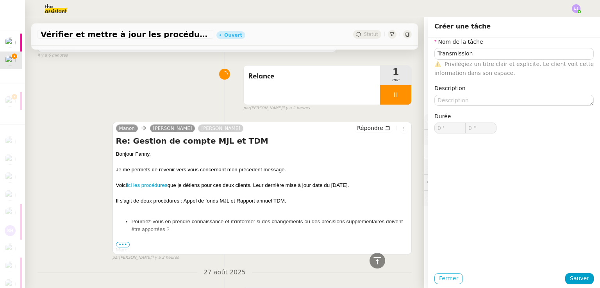
click at [439, 282] on span "Fermer" at bounding box center [448, 278] width 19 height 9
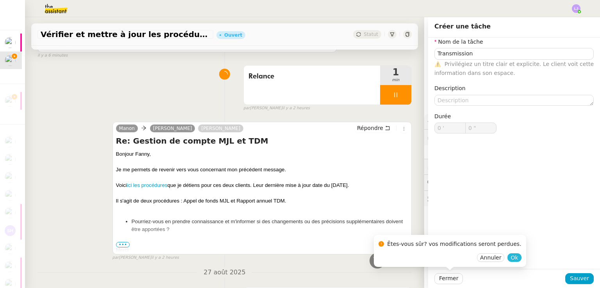
click at [507, 256] on button "Ok" at bounding box center [514, 257] width 14 height 9
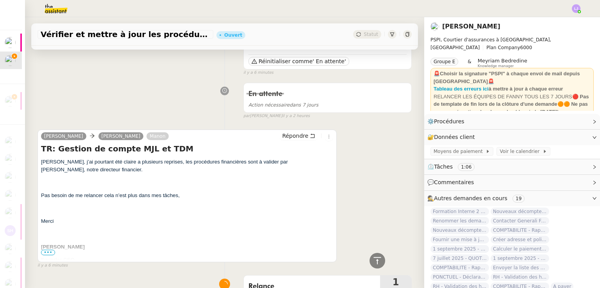
scroll to position [67, 0]
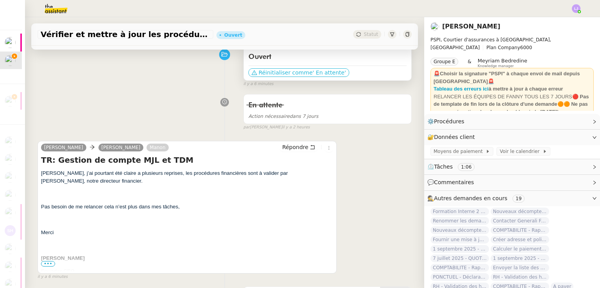
click at [312, 73] on span "' En attente'" at bounding box center [328, 73] width 33 height 8
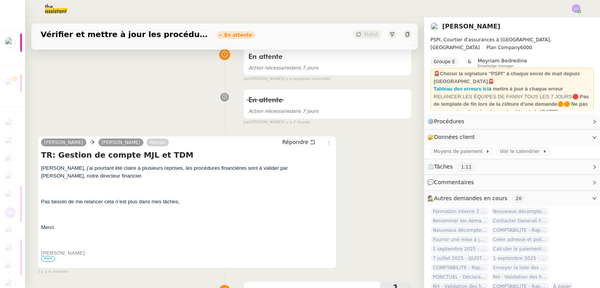
click at [295, 147] on div "Répondre" at bounding box center [306, 142] width 54 height 9
click at [294, 146] on span "Répondre" at bounding box center [295, 142] width 26 height 8
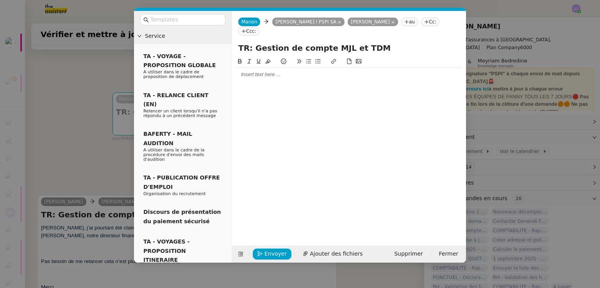
click at [267, 71] on div at bounding box center [349, 74] width 228 height 7
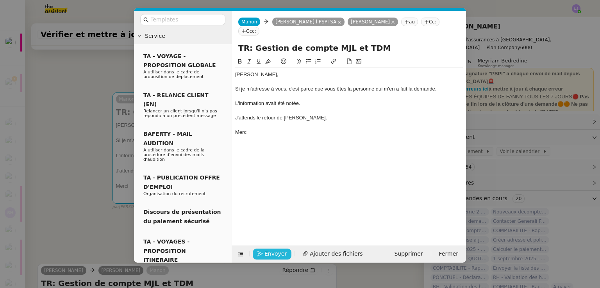
click at [274, 252] on span "Envoyer" at bounding box center [275, 254] width 22 height 9
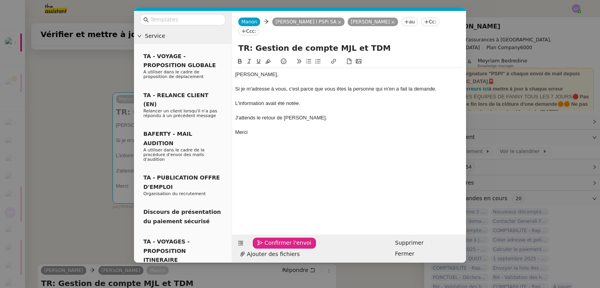
click at [274, 248] on span "Confirmer l'envoi" at bounding box center [287, 243] width 47 height 9
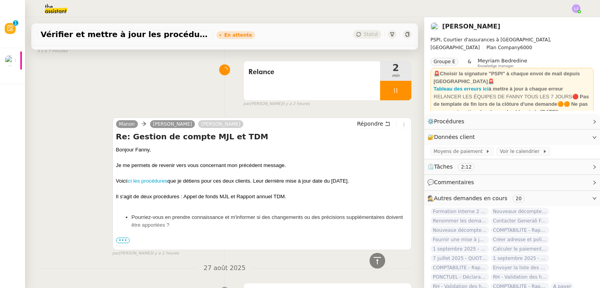
scroll to position [427, 0]
click at [392, 89] on div at bounding box center [395, 90] width 31 height 20
click at [400, 89] on icon at bounding box center [403, 90] width 6 height 6
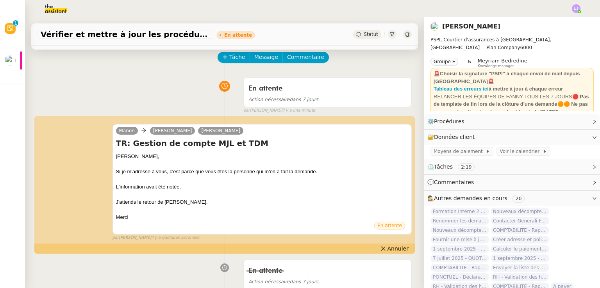
scroll to position [36, 0]
click at [393, 56] on div "Tâche Message Commentaire" at bounding box center [314, 61] width 193 height 19
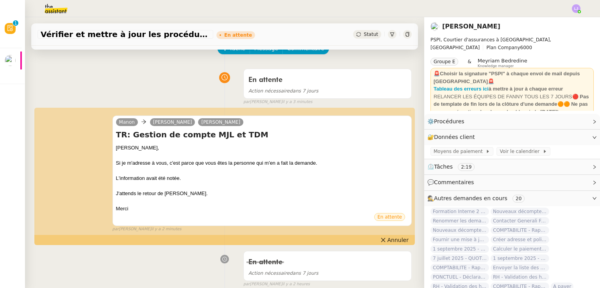
scroll to position [43, 0]
